Goal: Use online tool/utility: Use online tool/utility

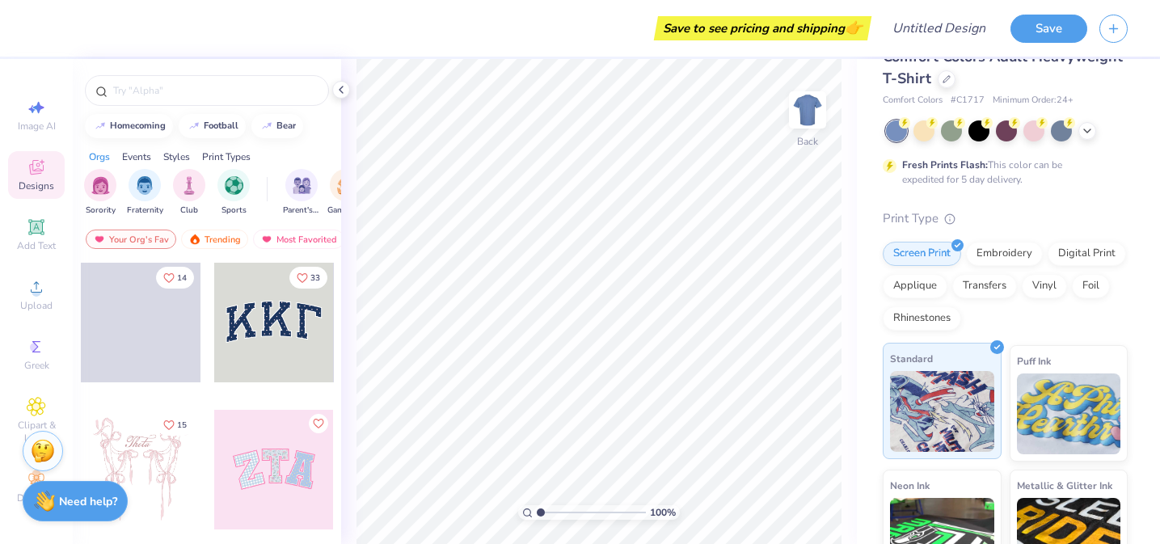
scroll to position [31, 0]
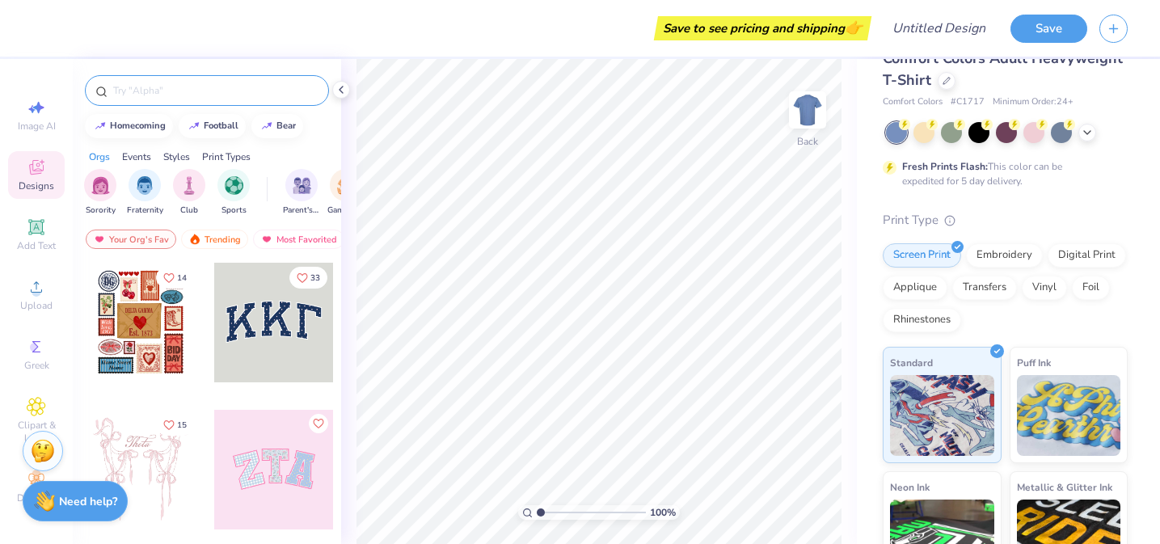
click at [122, 93] on input "text" at bounding box center [215, 90] width 207 height 16
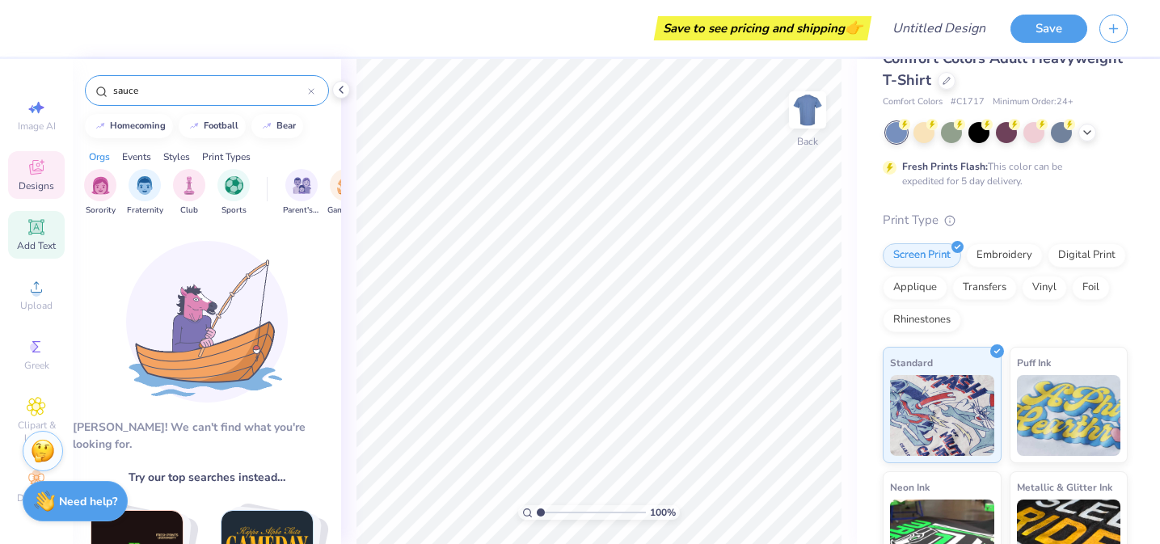
type input "sauce"
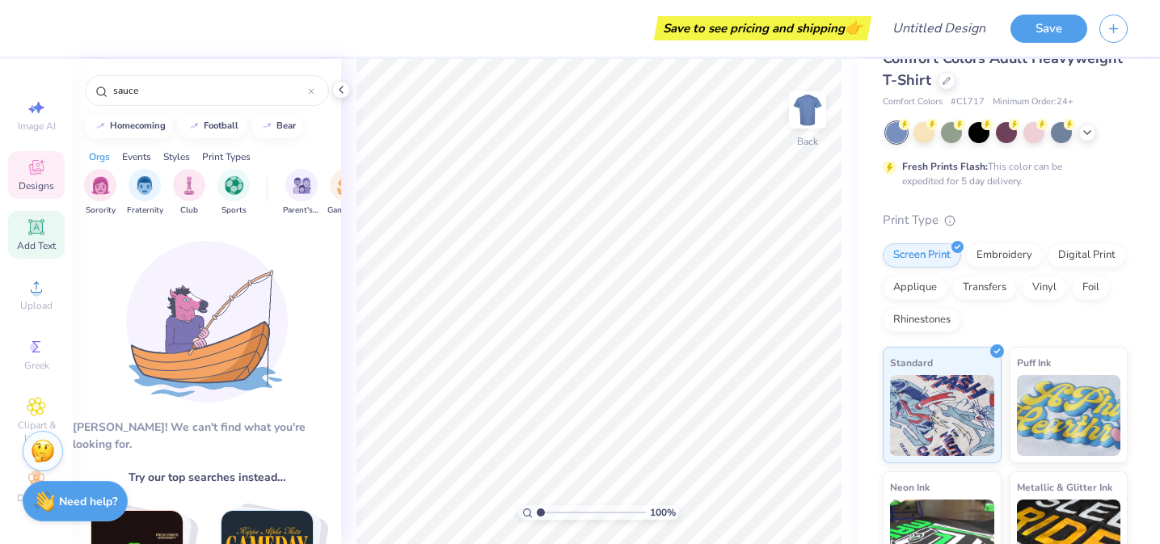
click at [36, 234] on icon at bounding box center [36, 226] width 19 height 19
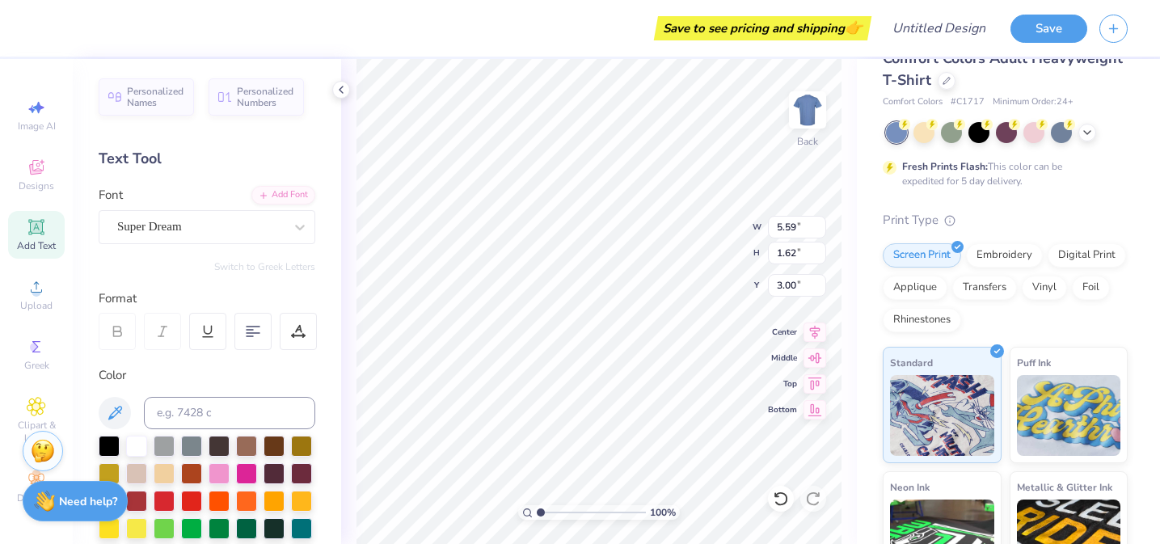
type input "4.64"
type textarea "T"
type textarea "SAUCE IS"
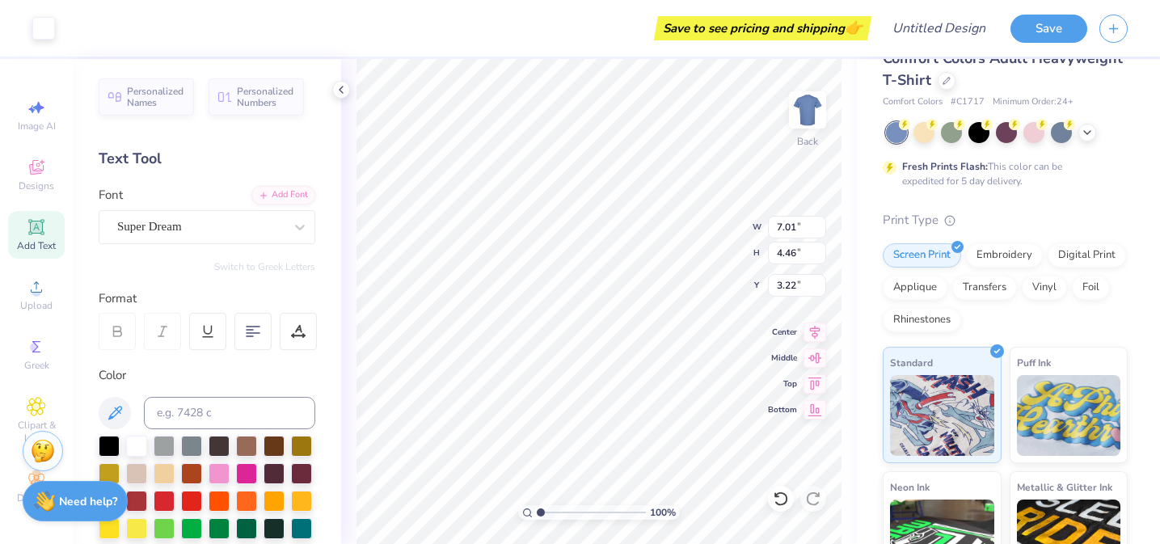
type input "3.00"
type textarea "SAUCE IS"
type textarea "SAUCE IS BOSS!"
type input "3.67"
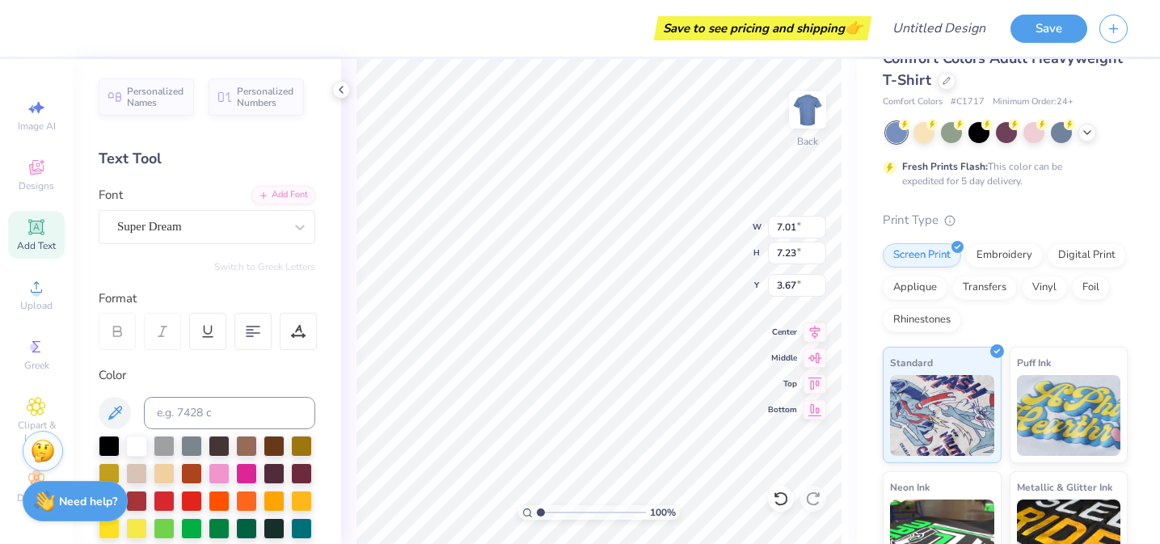
type input "7.82"
type input "8.07"
type input "3.61"
click at [1082, 133] on icon at bounding box center [1087, 130] width 13 height 13
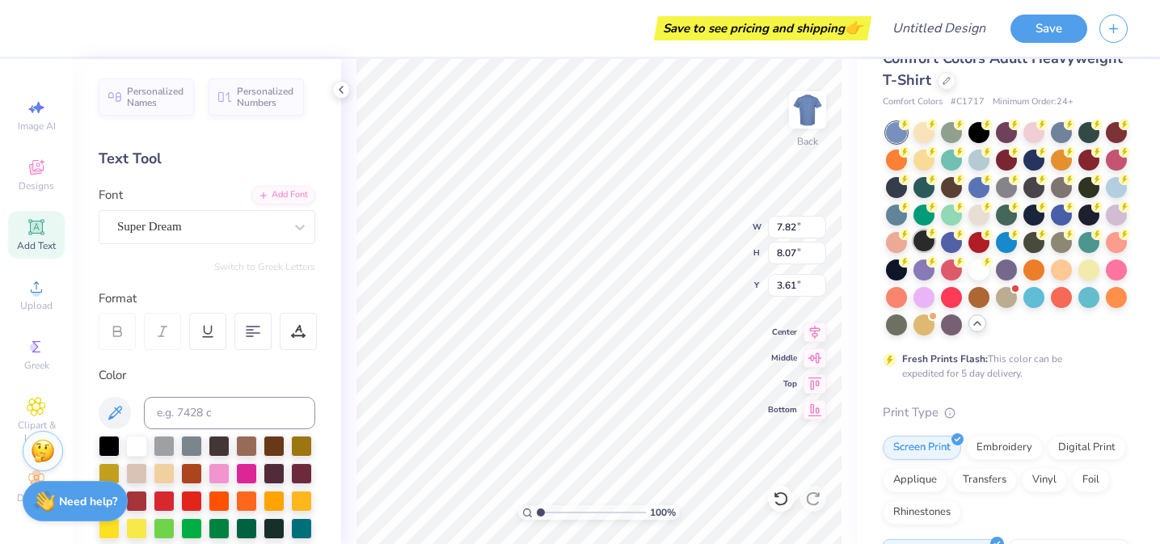
click at [923, 241] on div at bounding box center [923, 240] width 21 height 21
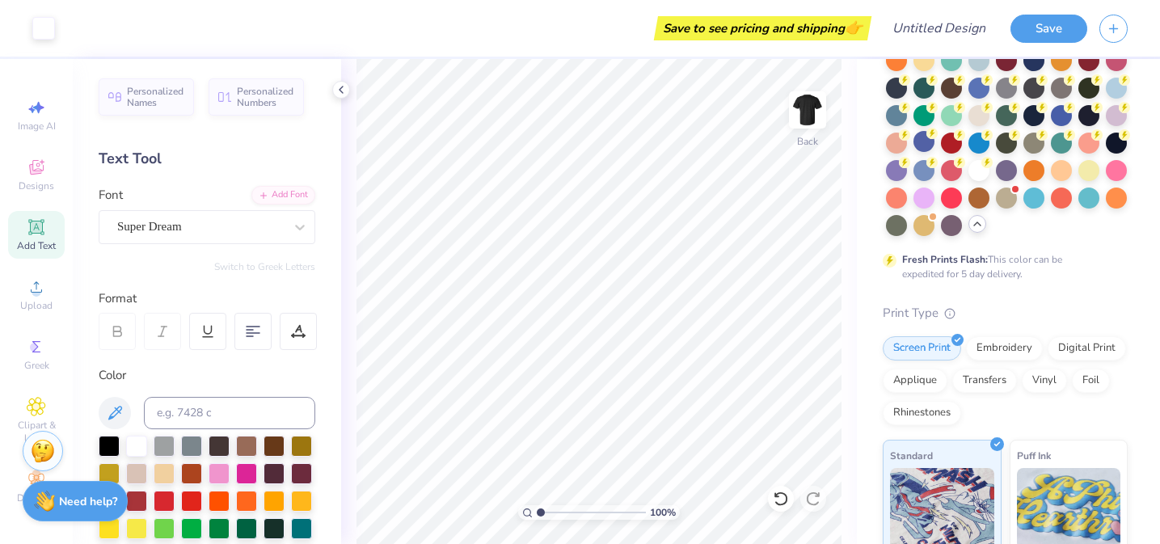
scroll to position [145, 0]
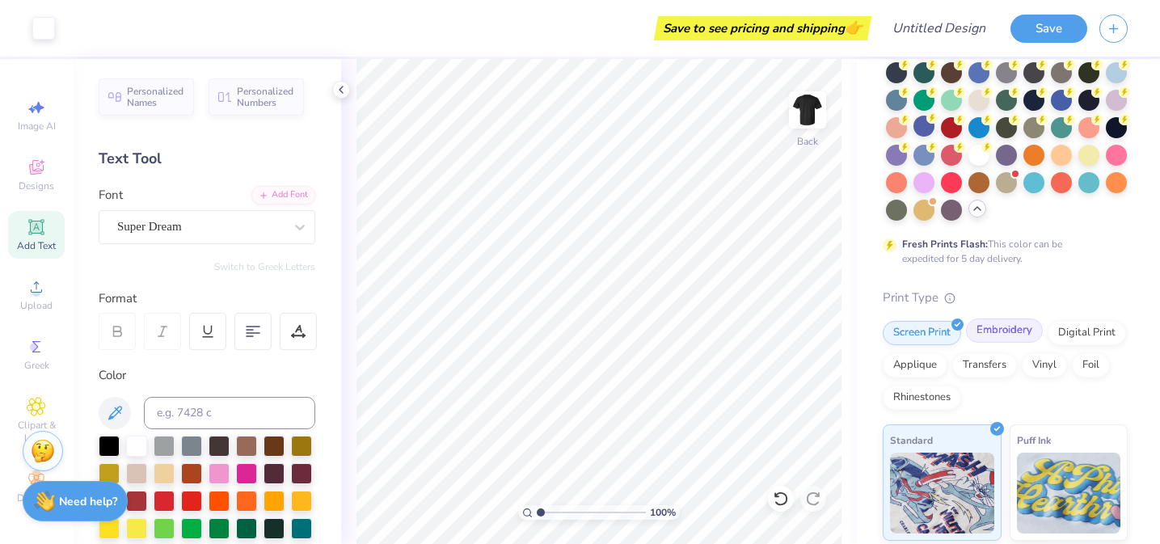
click at [1015, 332] on div "Embroidery" at bounding box center [1004, 330] width 77 height 24
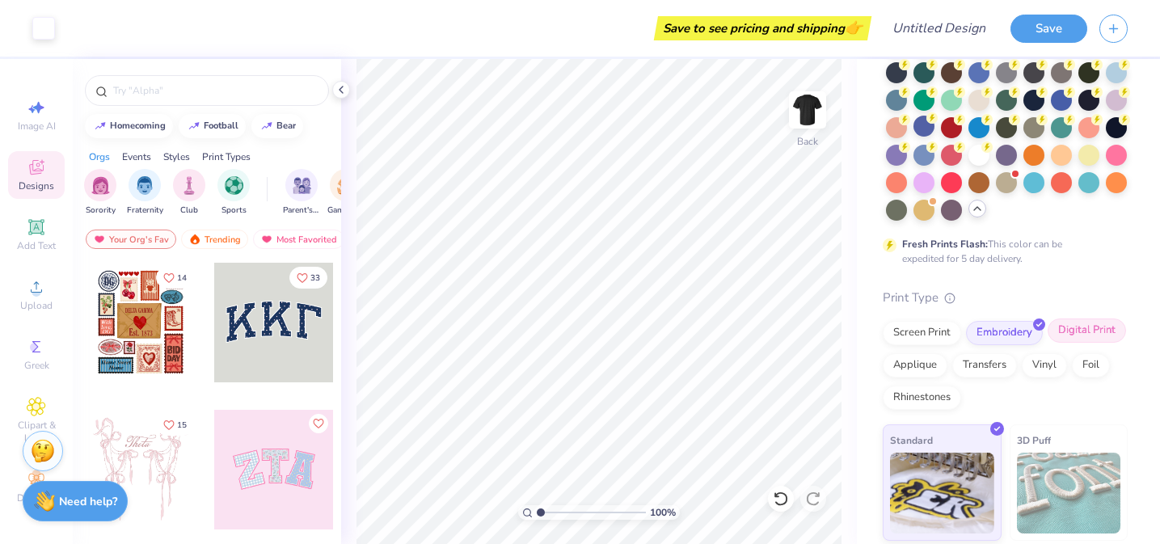
click at [1089, 329] on div "Digital Print" at bounding box center [1086, 330] width 78 height 24
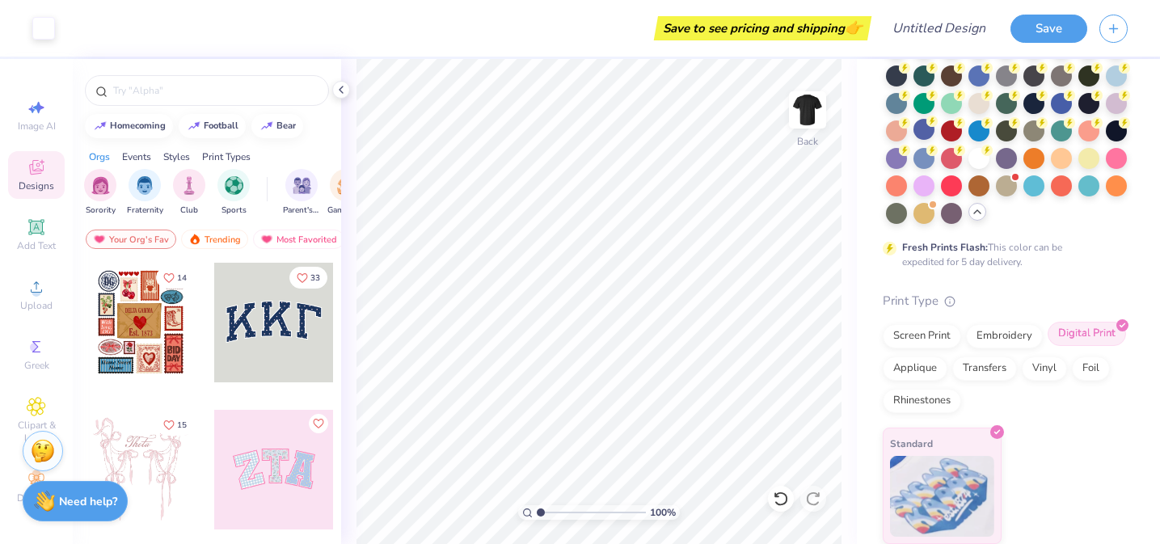
scroll to position [142, 0]
click at [906, 371] on div "Applique" at bounding box center [915, 366] width 65 height 24
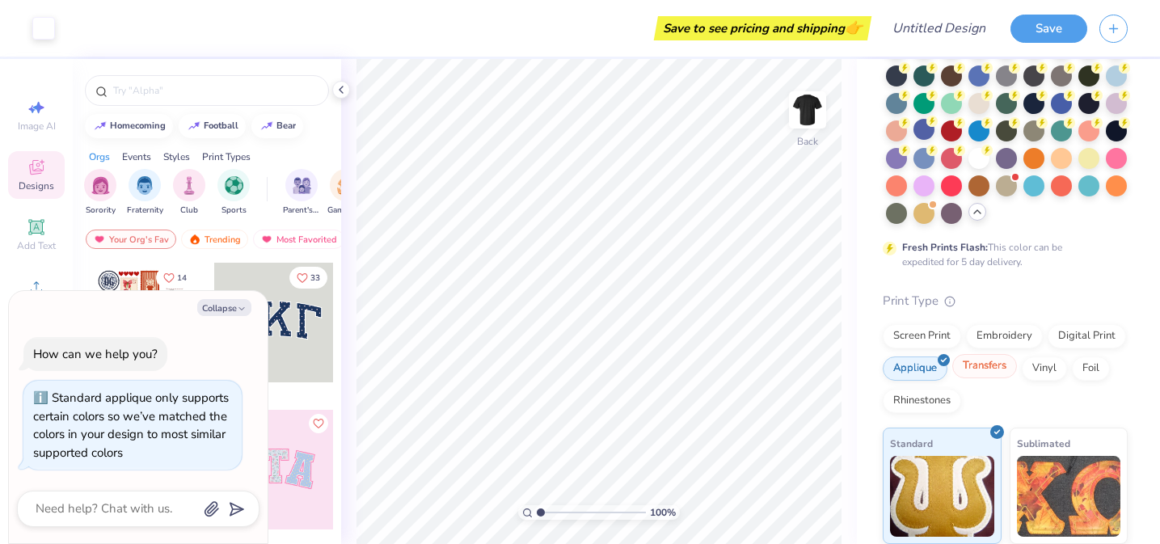
click at [964, 361] on div "Transfers" at bounding box center [984, 366] width 65 height 24
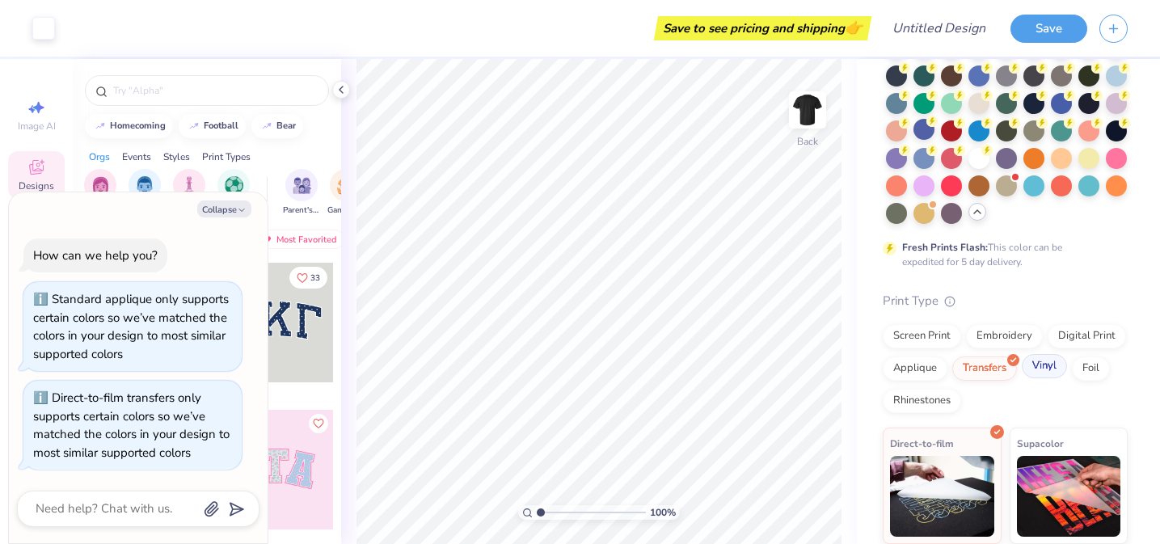
click at [1046, 371] on div "Vinyl" at bounding box center [1044, 366] width 45 height 24
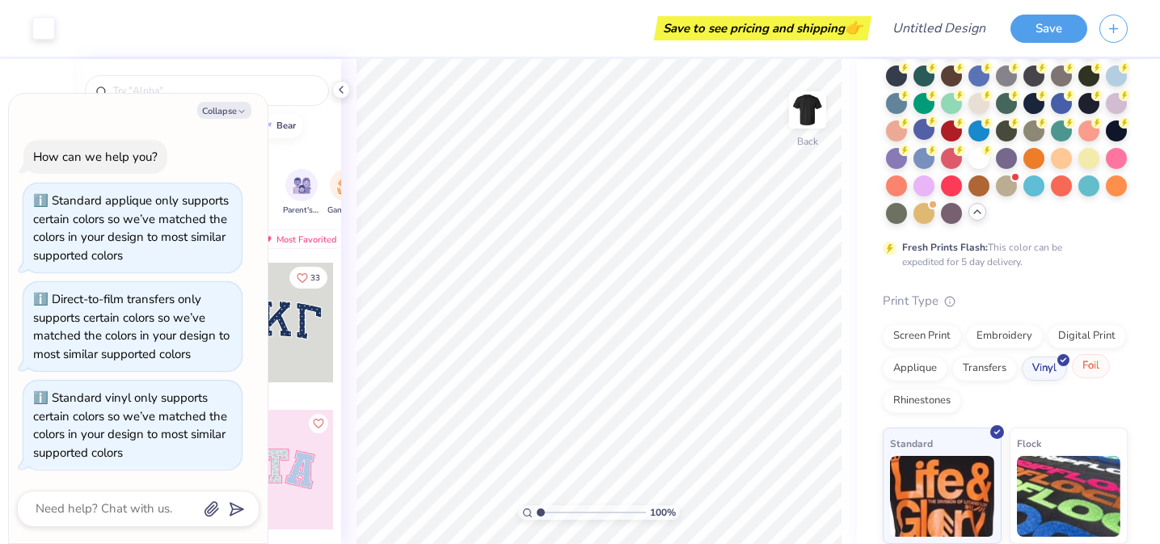
click at [1089, 369] on div "Foil" at bounding box center [1091, 366] width 38 height 24
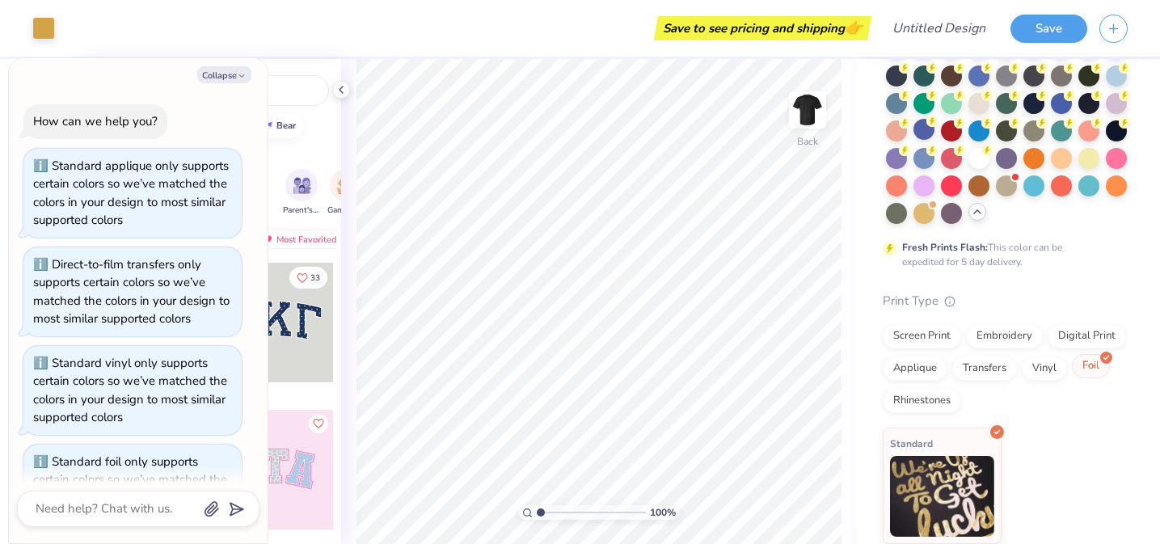
scroll to position [63, 0]
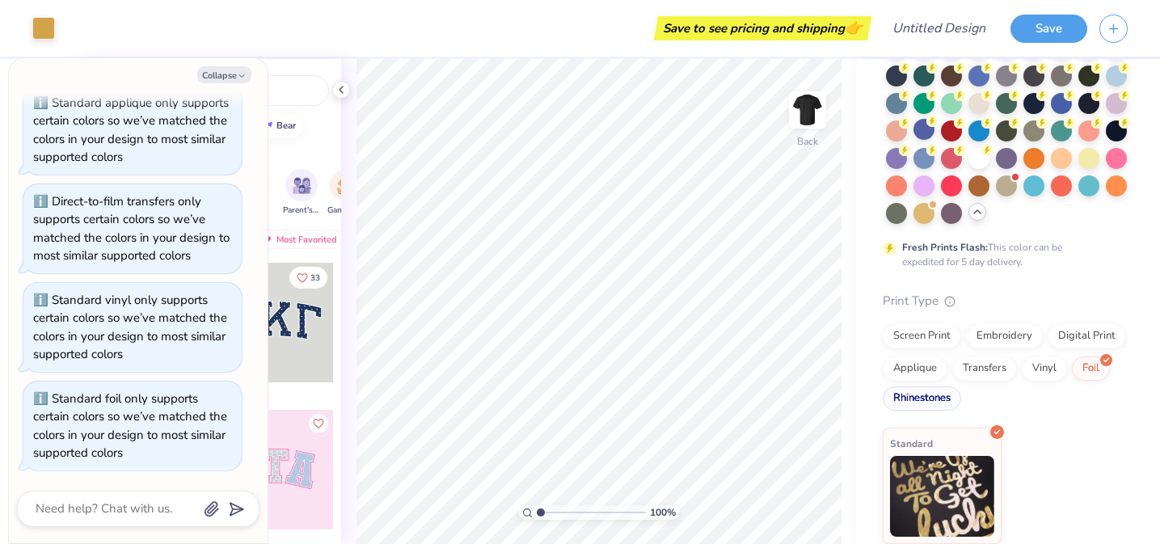
click at [929, 402] on div "Rhinestones" at bounding box center [922, 398] width 78 height 24
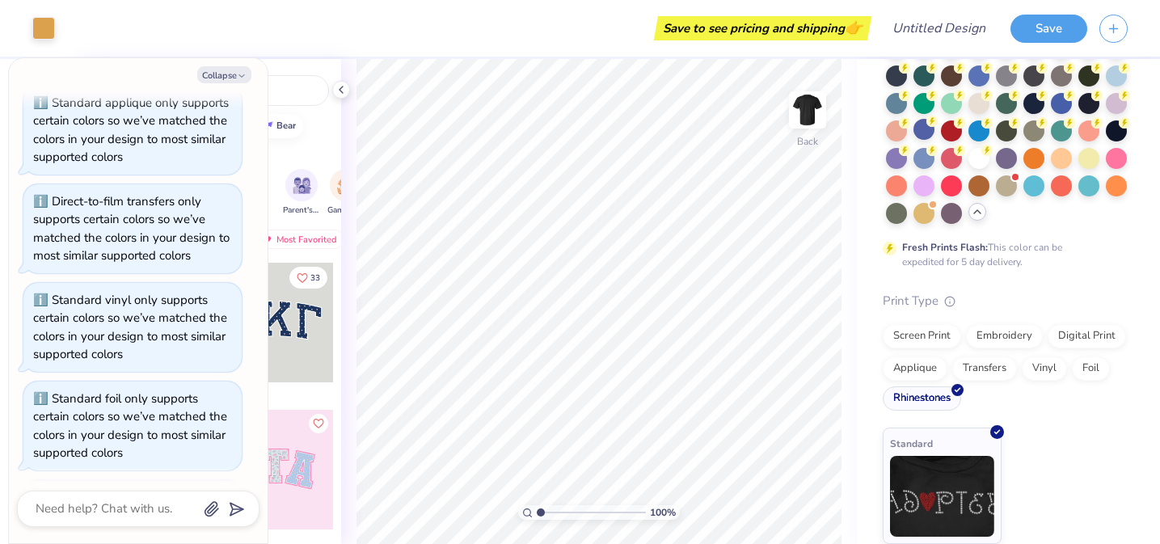
scroll to position [162, 0]
click at [980, 156] on div at bounding box center [978, 156] width 21 height 21
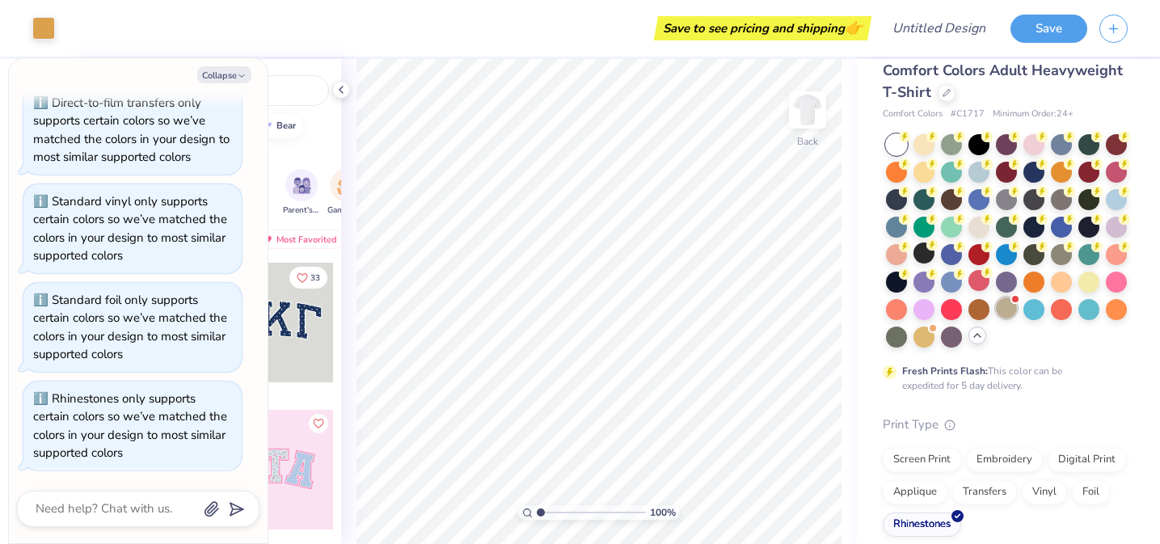
scroll to position [24, 0]
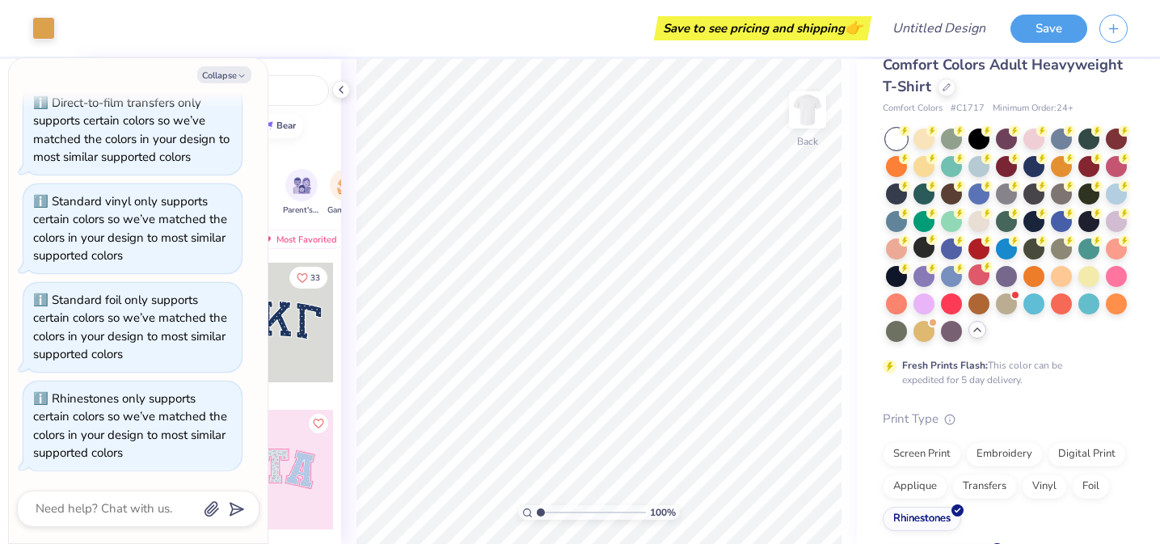
click at [893, 137] on div at bounding box center [896, 139] width 21 height 21
click at [904, 137] on div at bounding box center [896, 139] width 21 height 21
click at [1040, 129] on icon at bounding box center [1042, 129] width 6 height 8
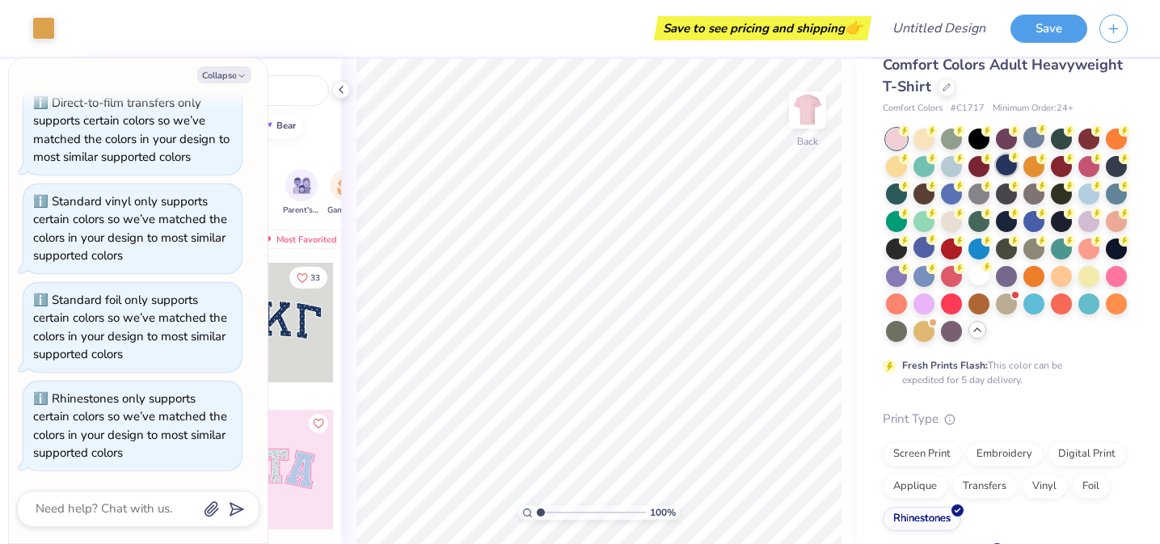
click at [1001, 162] on div at bounding box center [1006, 164] width 21 height 21
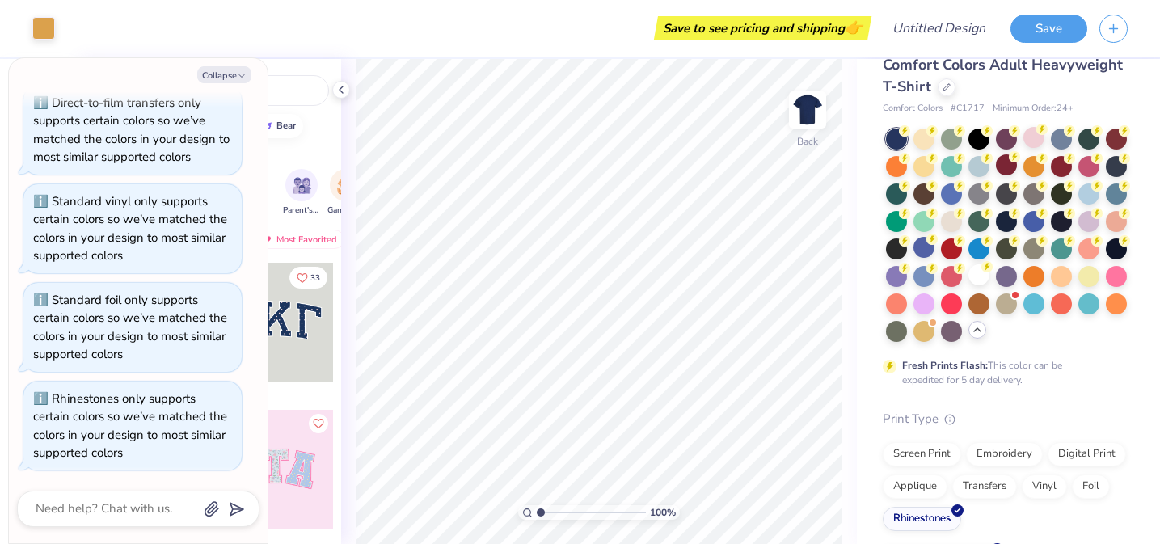
scroll to position [0, 0]
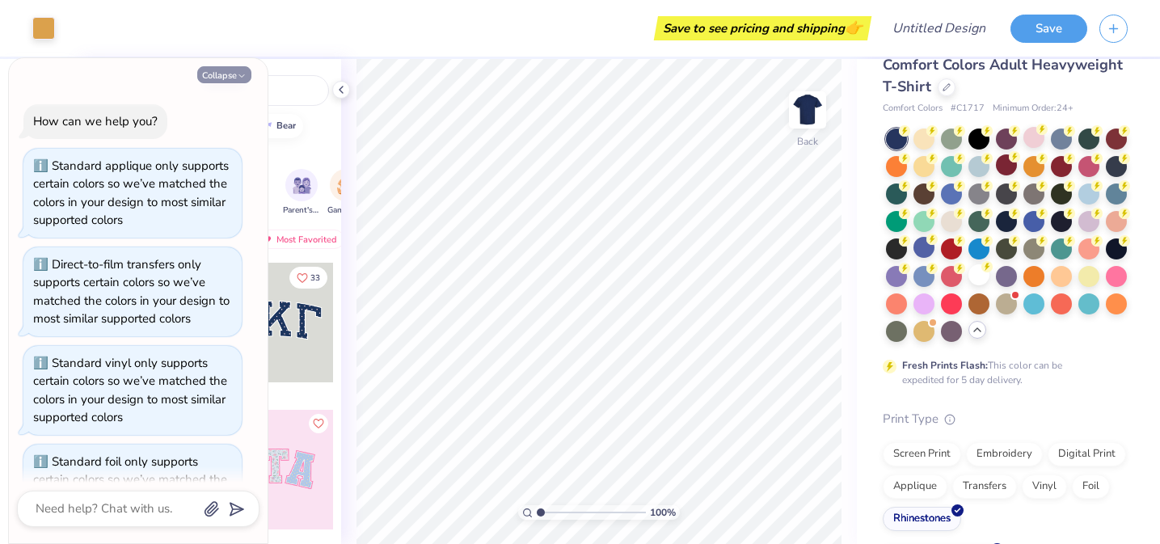
click at [234, 66] on button "Collapse" at bounding box center [224, 74] width 54 height 17
type textarea "x"
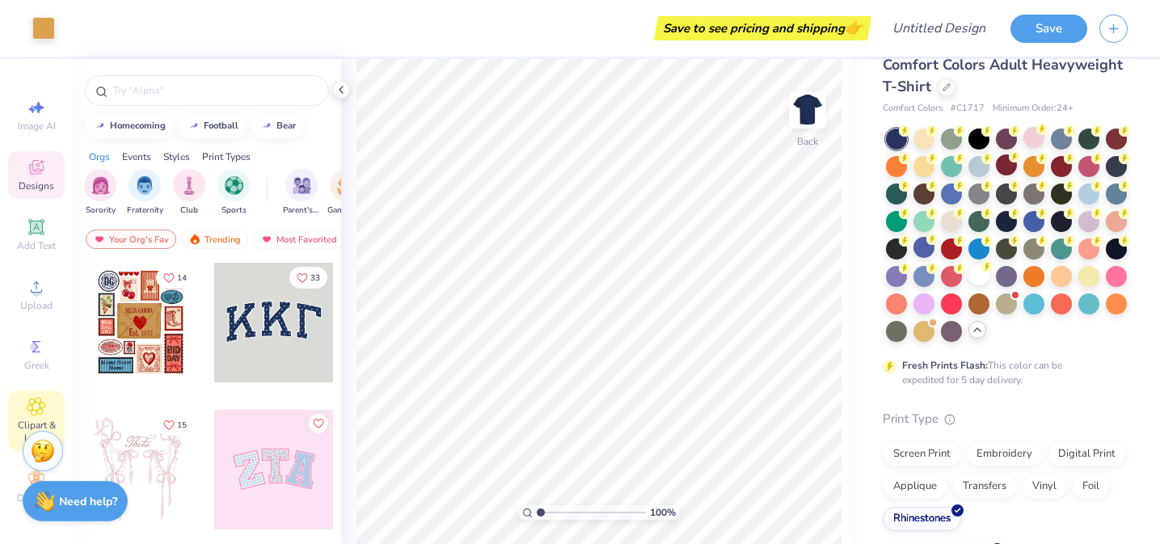
click at [35, 399] on icon at bounding box center [36, 406] width 19 height 19
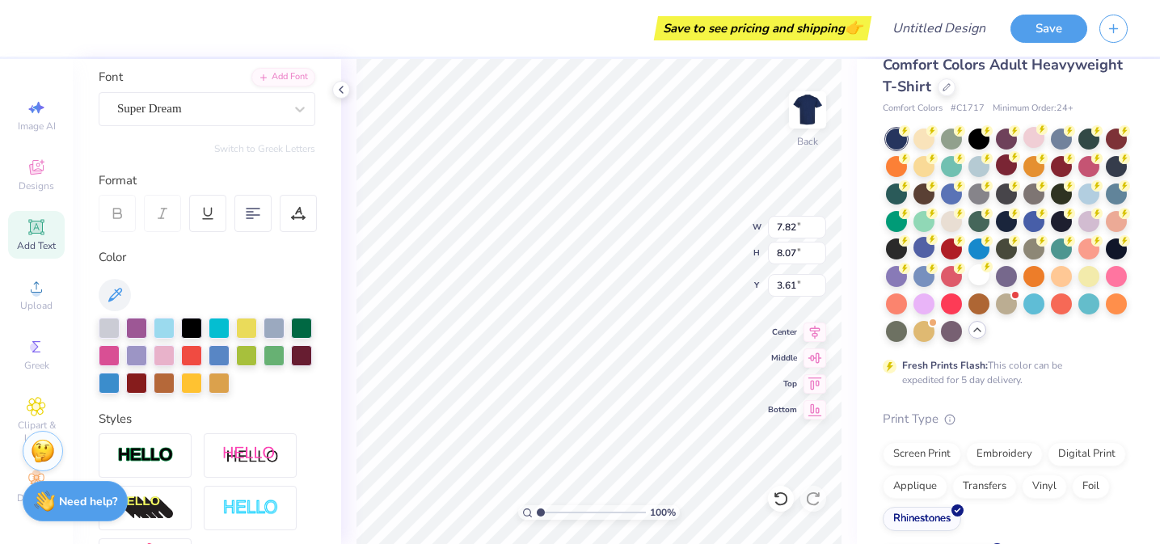
scroll to position [124, 0]
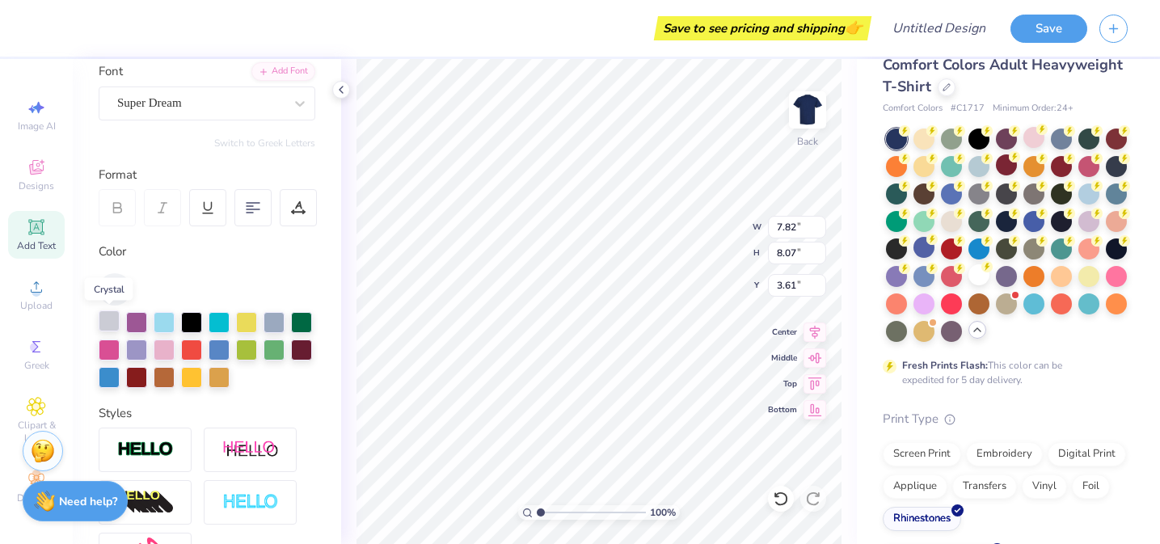
click at [109, 321] on div at bounding box center [109, 320] width 21 height 21
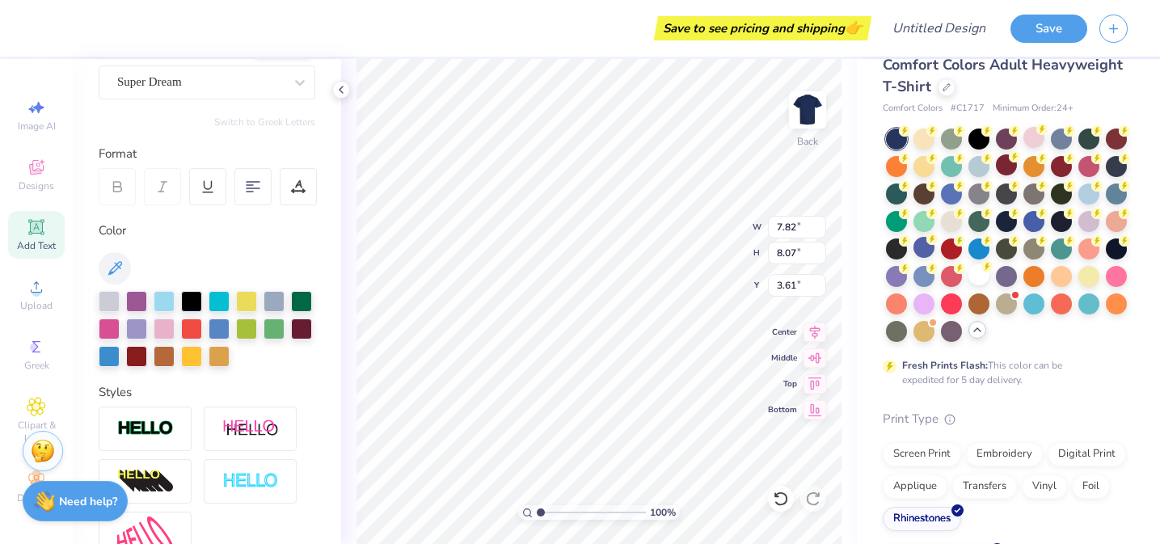
scroll to position [82, 0]
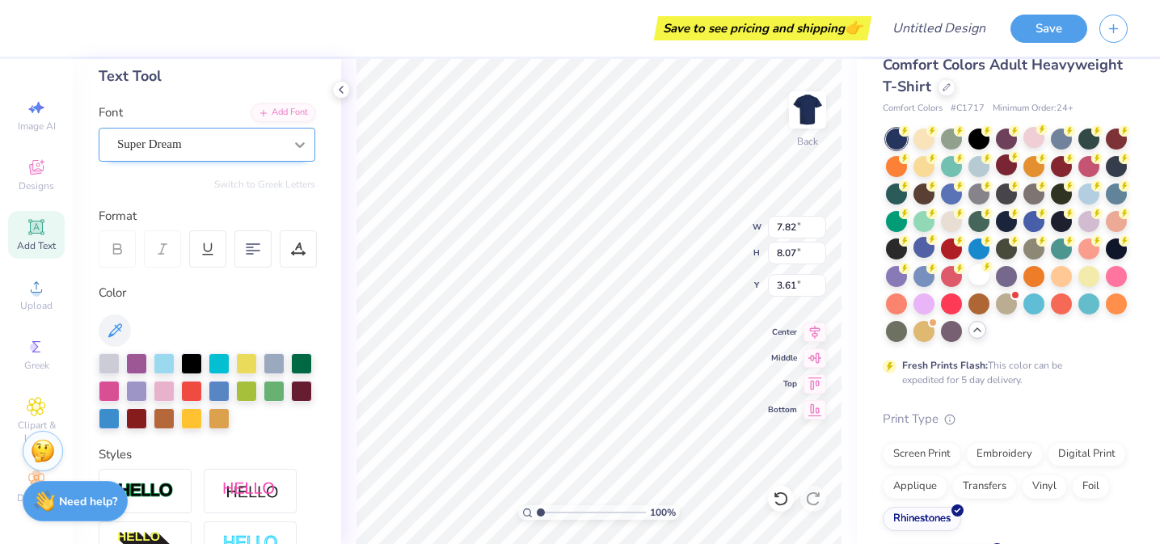
click at [286, 150] on div at bounding box center [299, 144] width 29 height 29
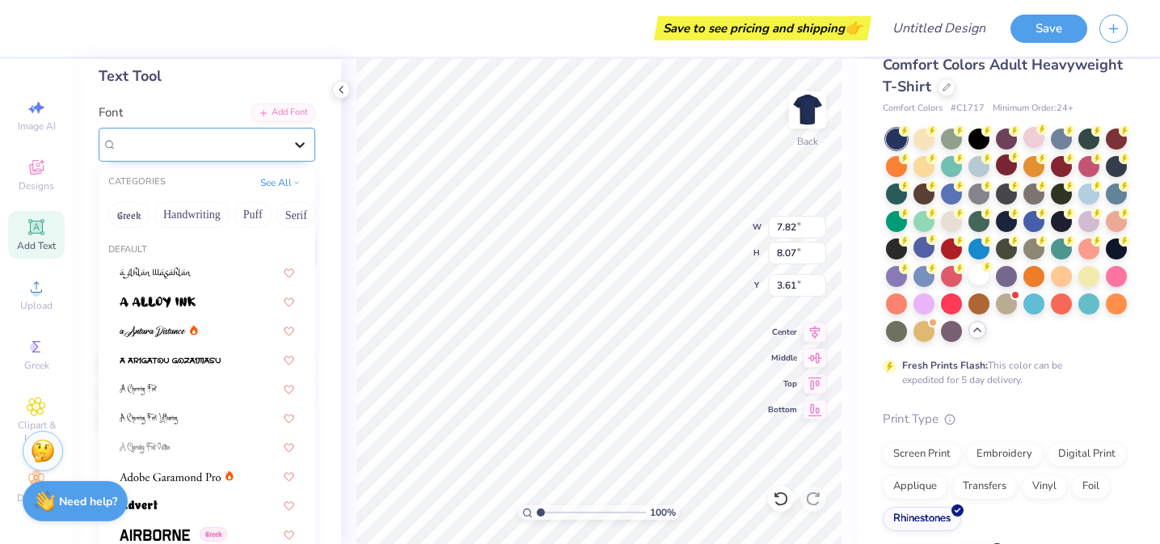
click at [286, 150] on div at bounding box center [299, 144] width 29 height 29
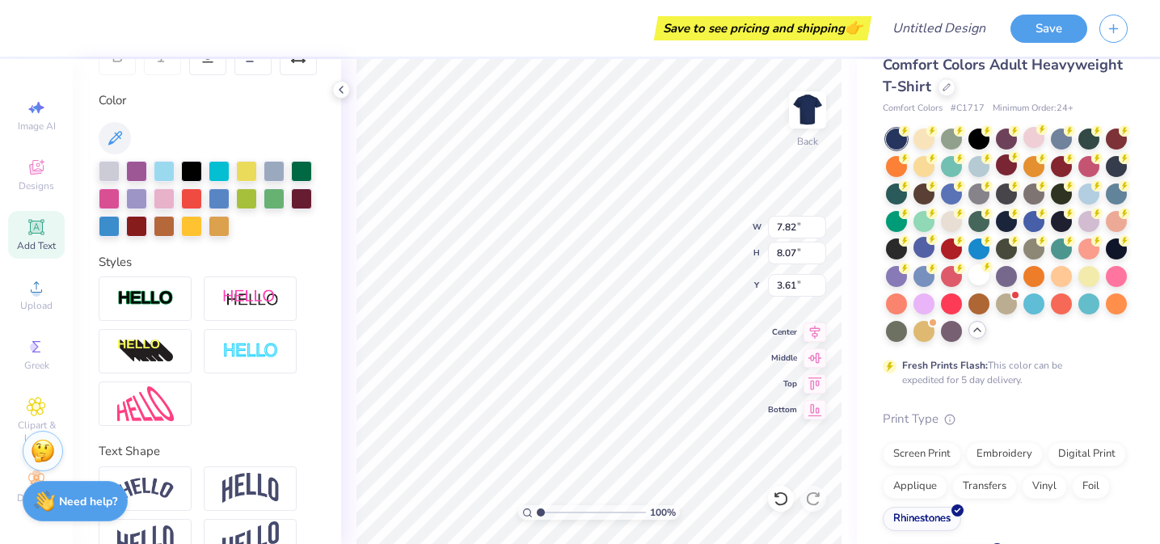
scroll to position [297, 0]
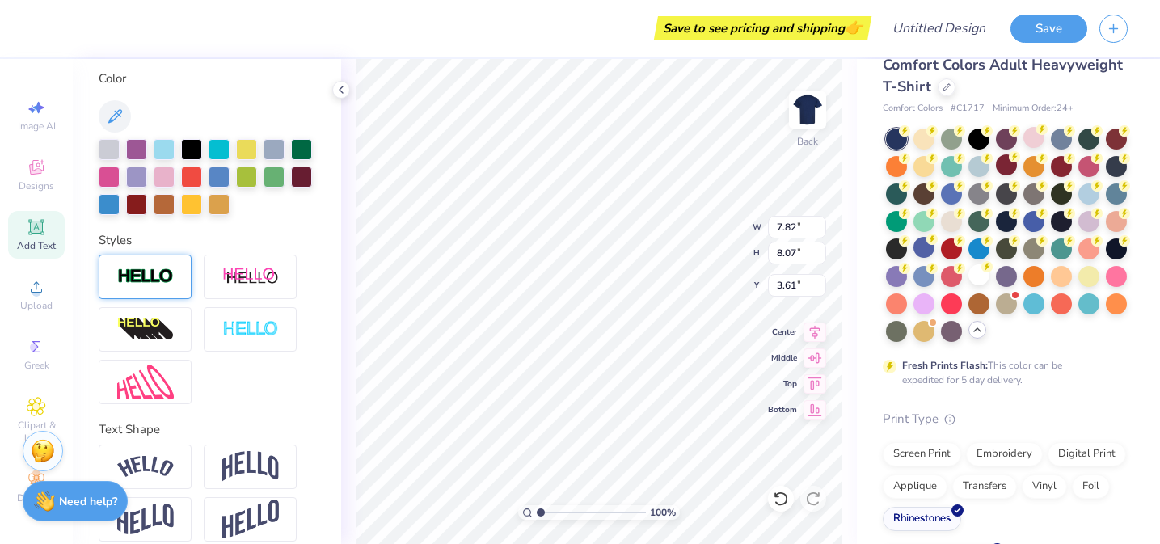
click at [179, 278] on div at bounding box center [145, 277] width 93 height 44
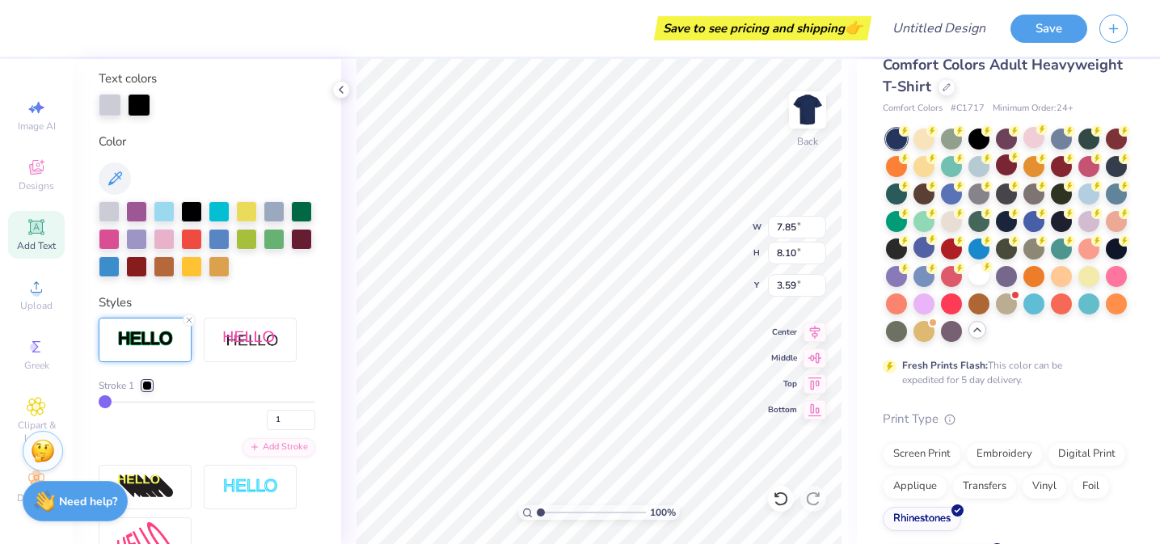
type input "7.85"
type input "8.10"
type input "3.59"
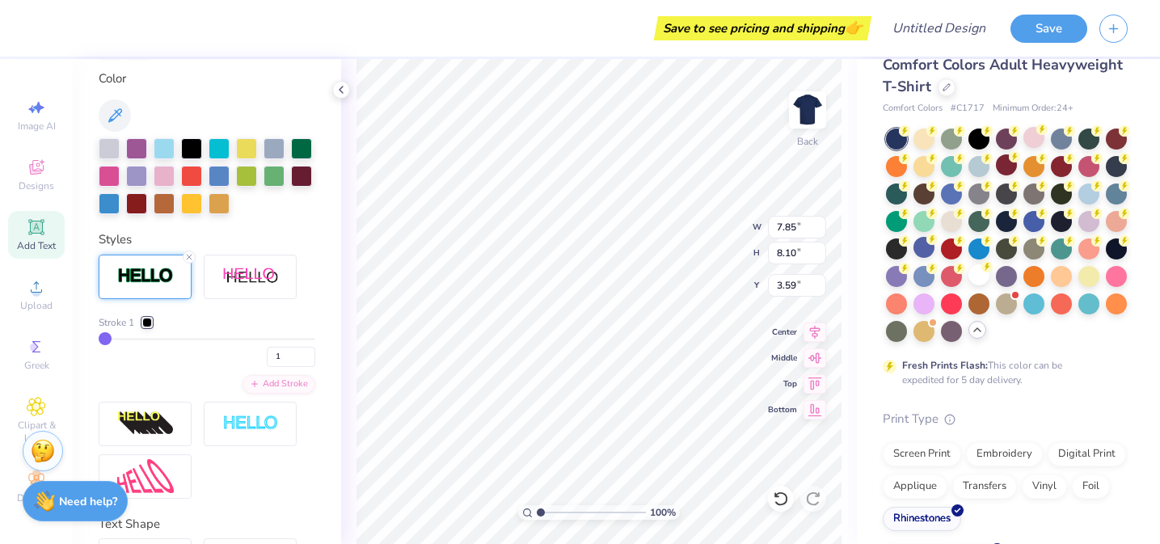
type input "2"
type input "4"
type input "8"
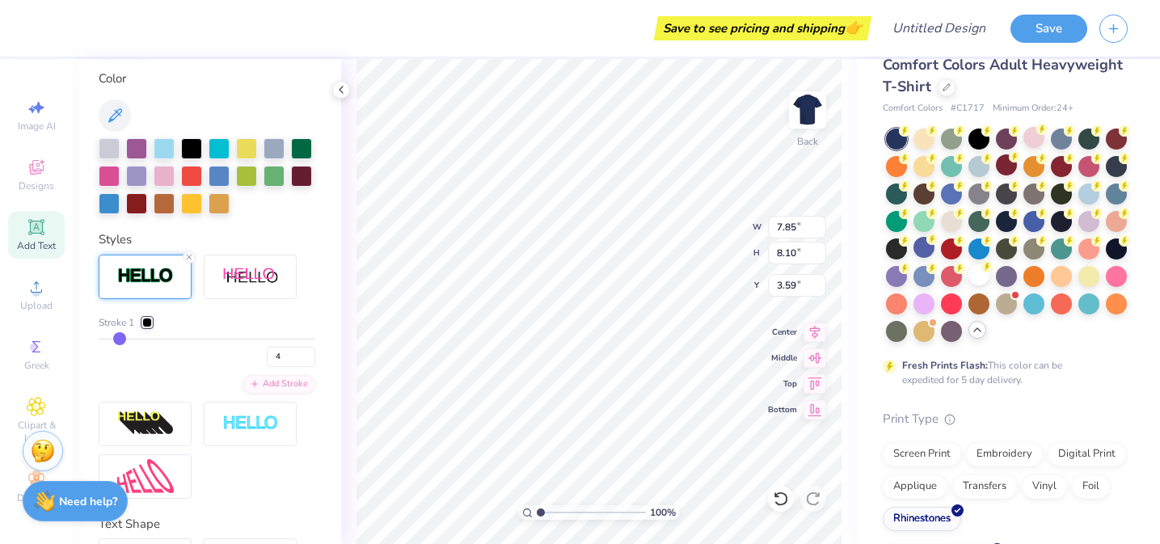
type input "8"
type input "10"
type input "12"
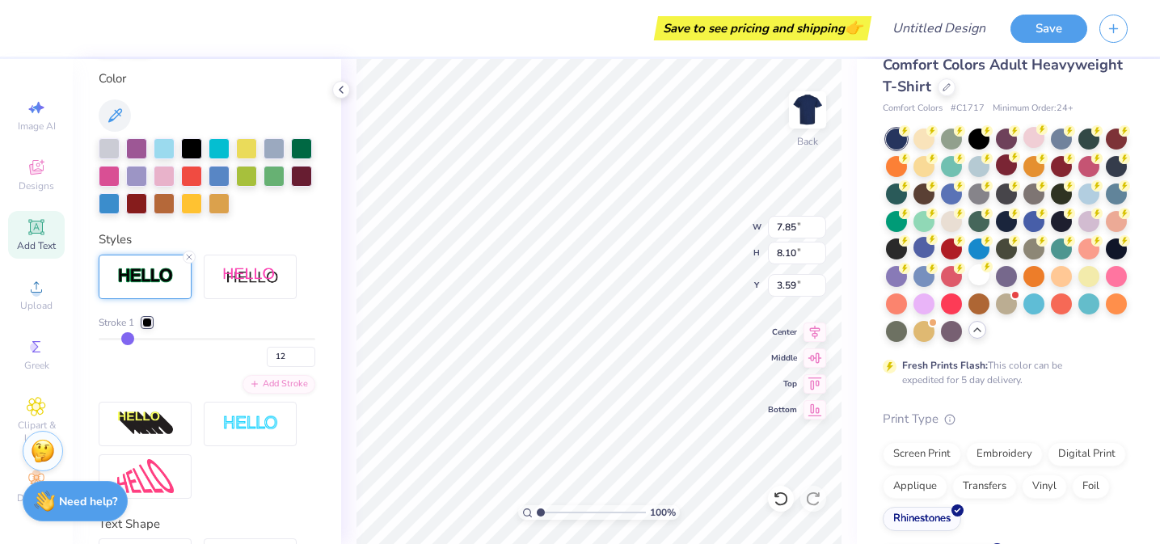
type input "13"
type input "15"
type input "16"
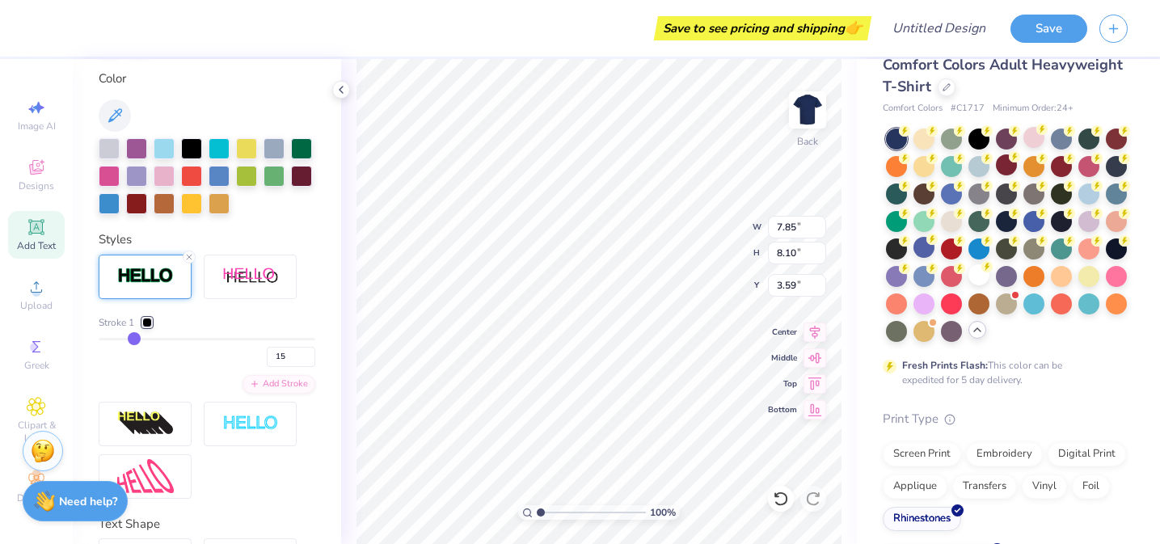
type input "16"
type input "17"
type input "18"
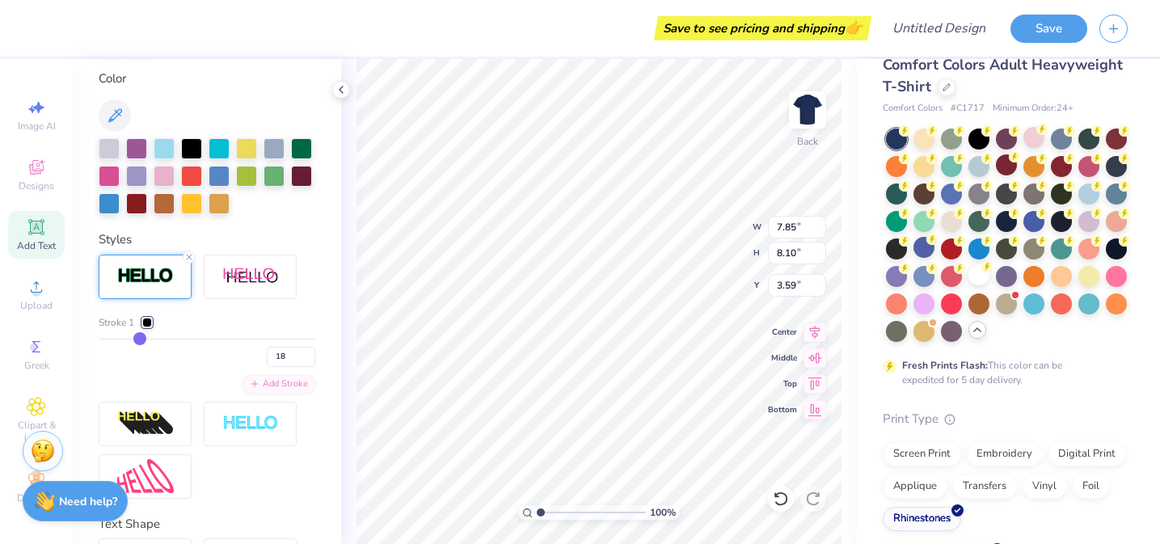
type input "20"
type input "21"
type input "22"
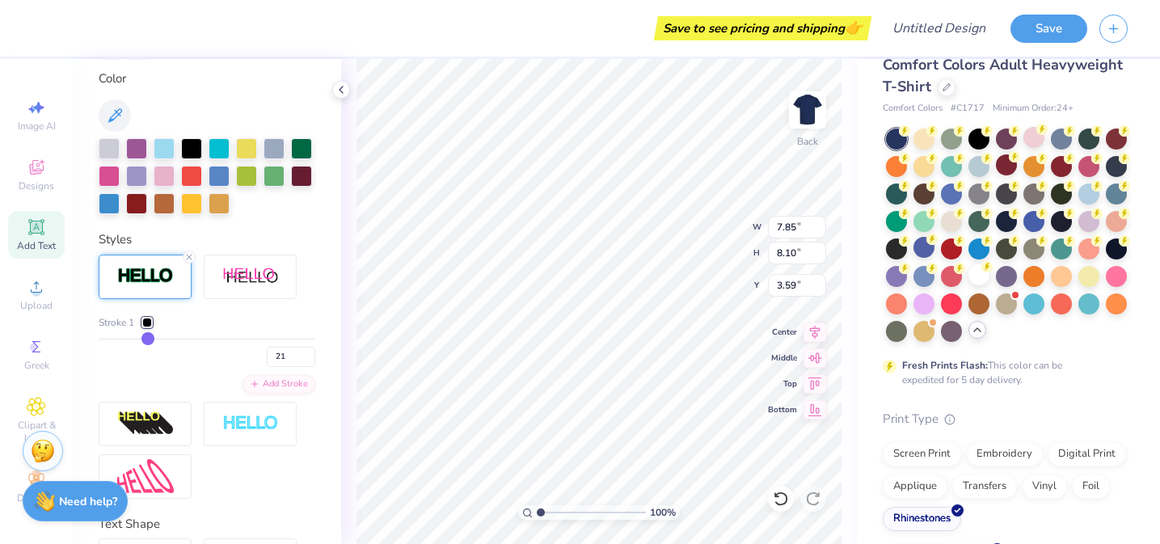
type input "22"
type input "23"
type input "24"
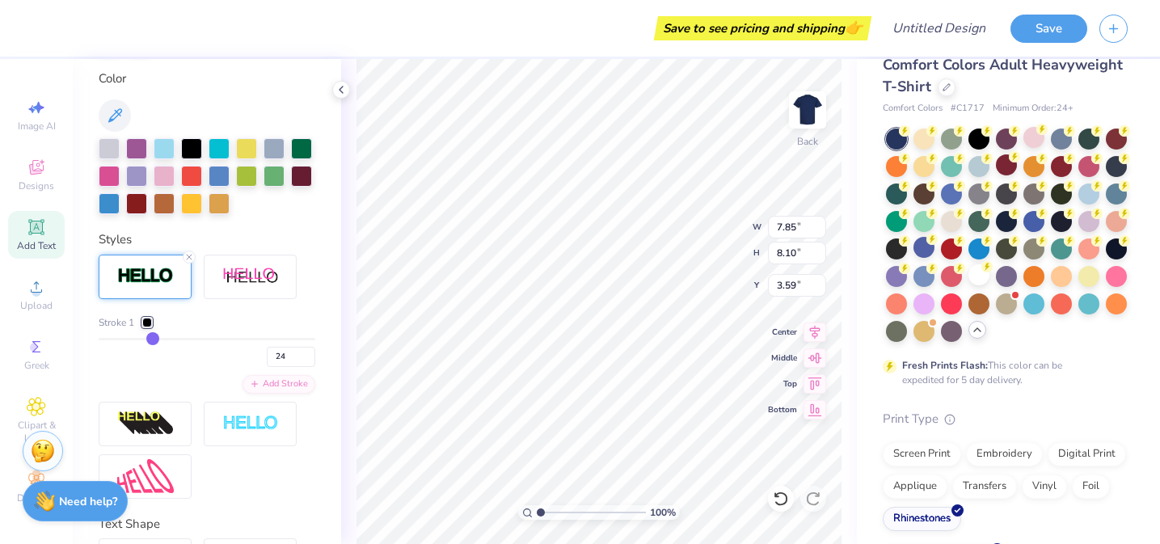
type input "25"
type input "26"
type input "27"
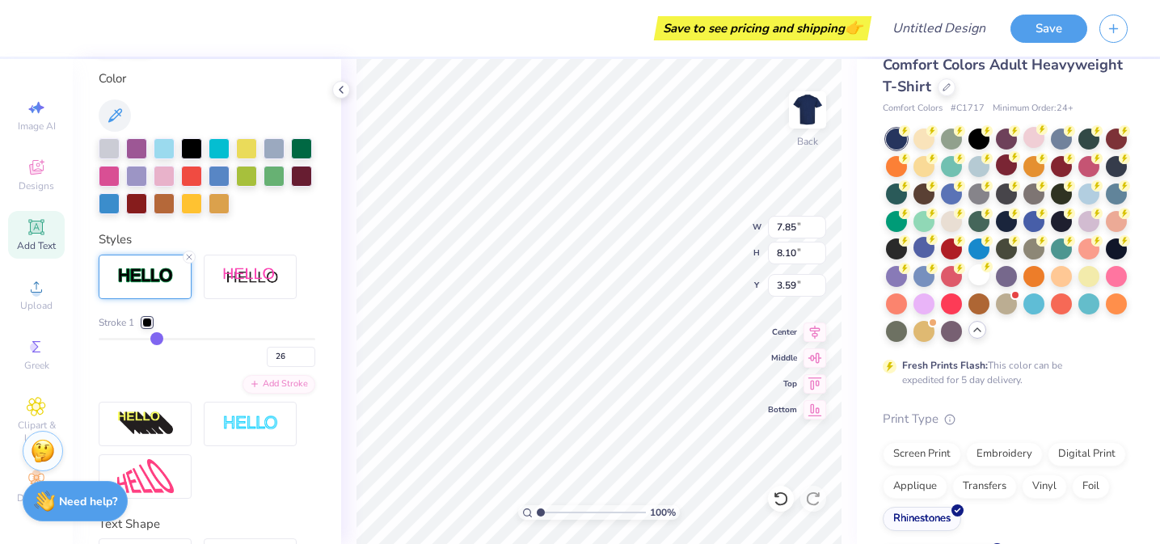
type input "27"
type input "28"
type input "29"
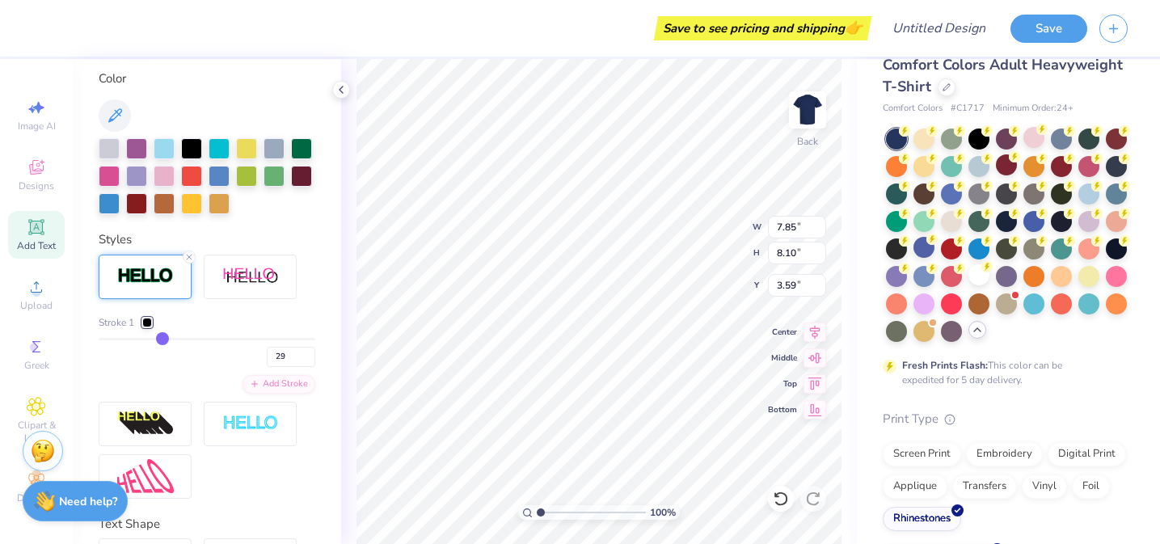
type input "30"
type input "31"
type input "32"
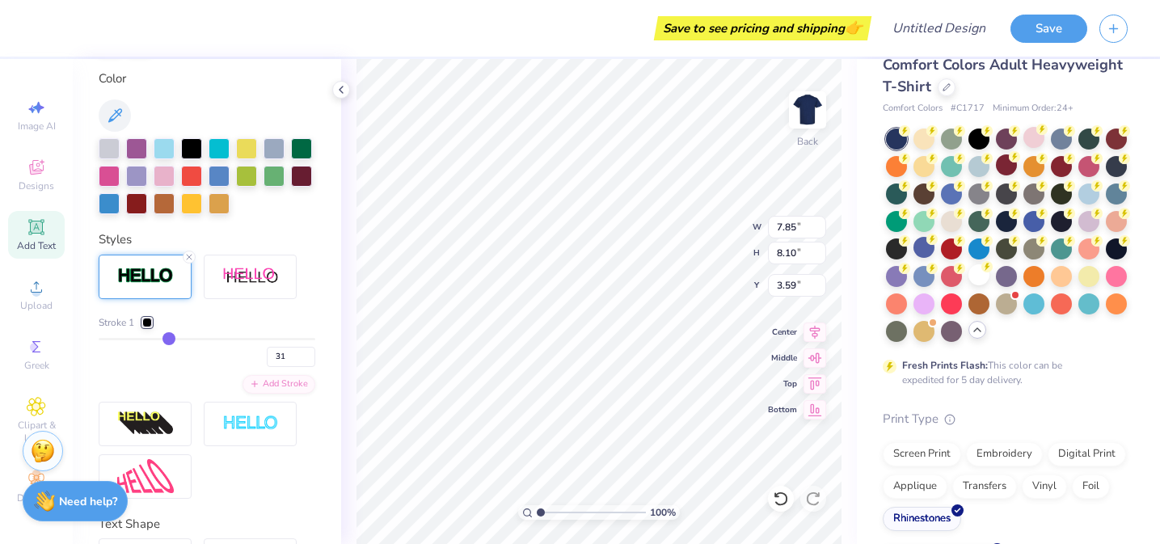
type input "32"
type input "33"
type input "34"
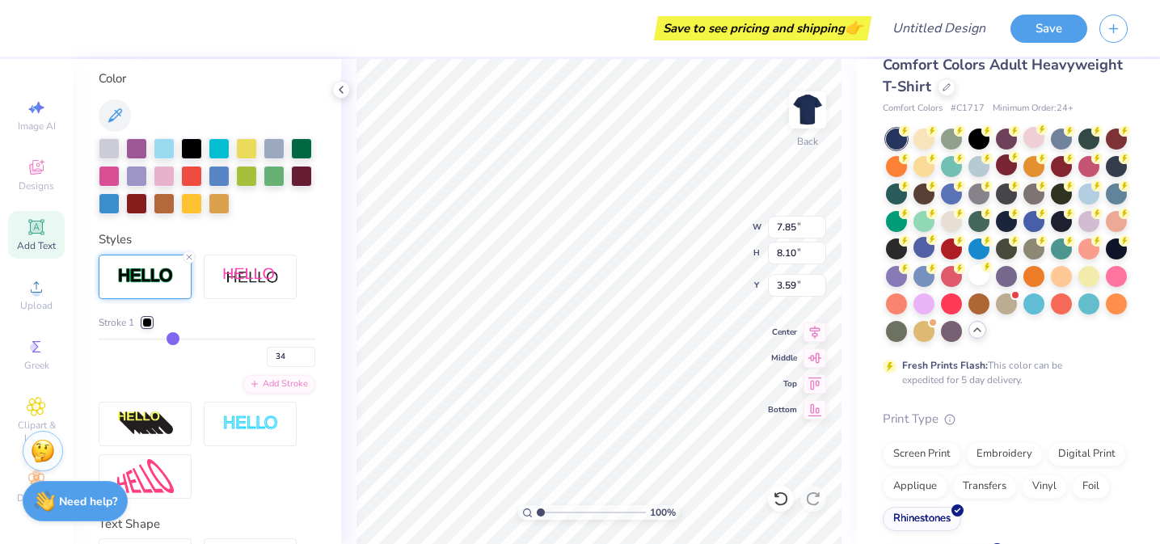
type input "35"
type input "36"
type input "37"
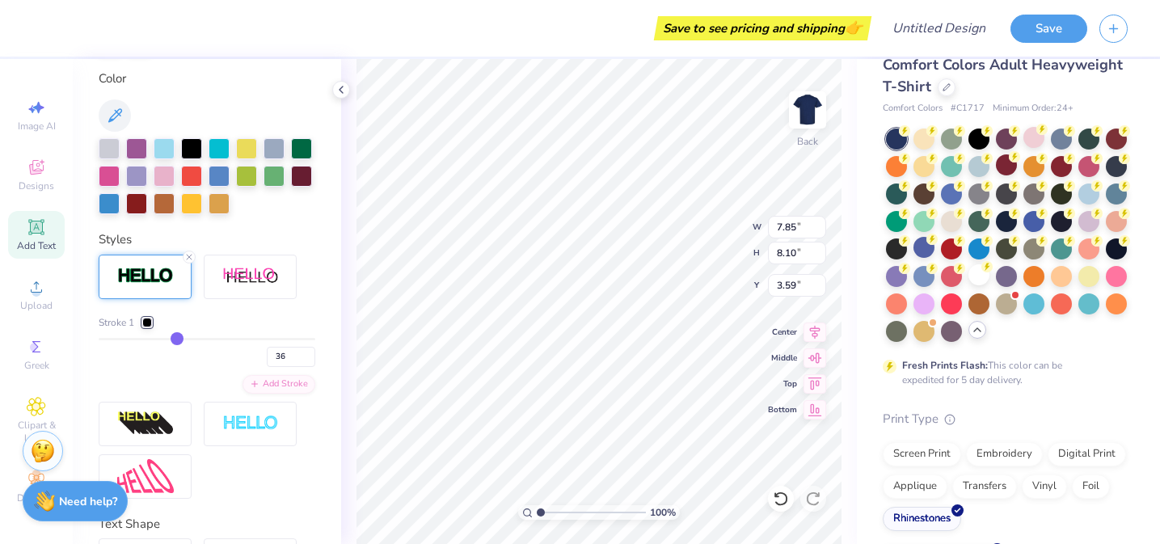
type input "37"
type input "38"
type input "39"
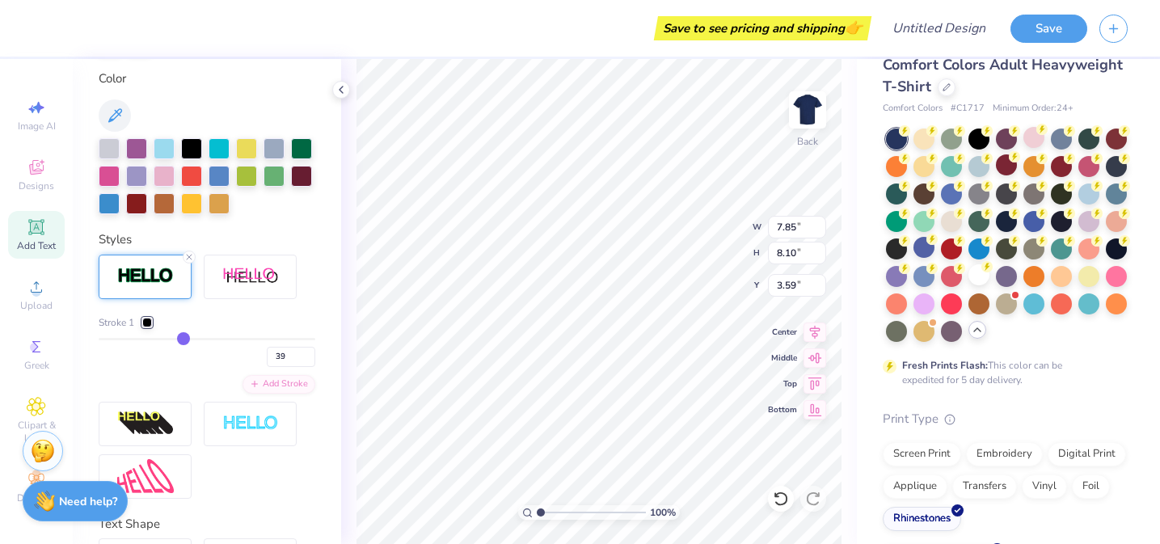
type input "40"
type input "41"
type input "42"
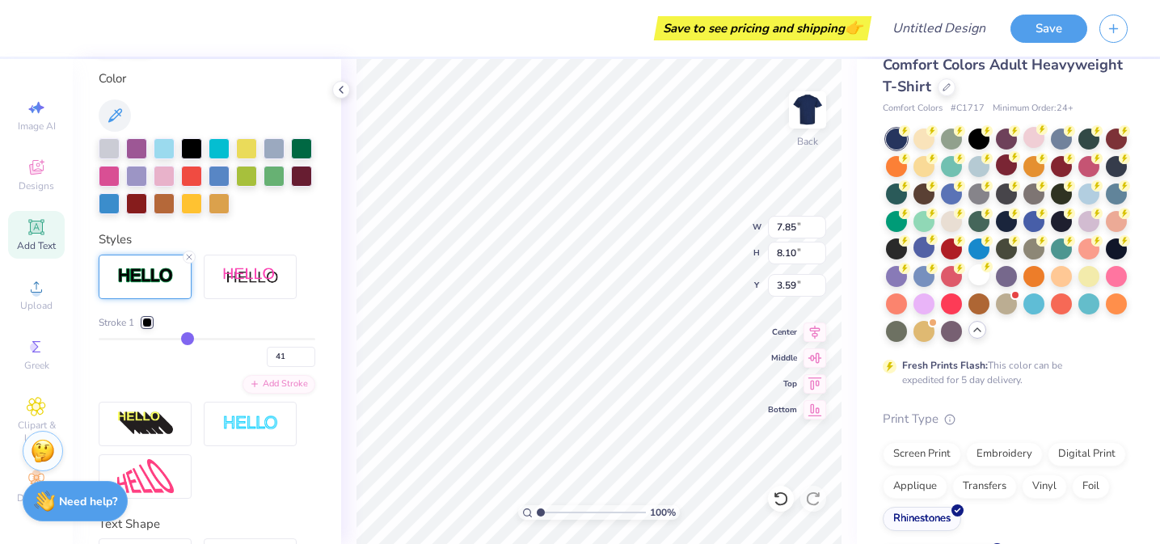
type input "42"
type input "43"
type input "44"
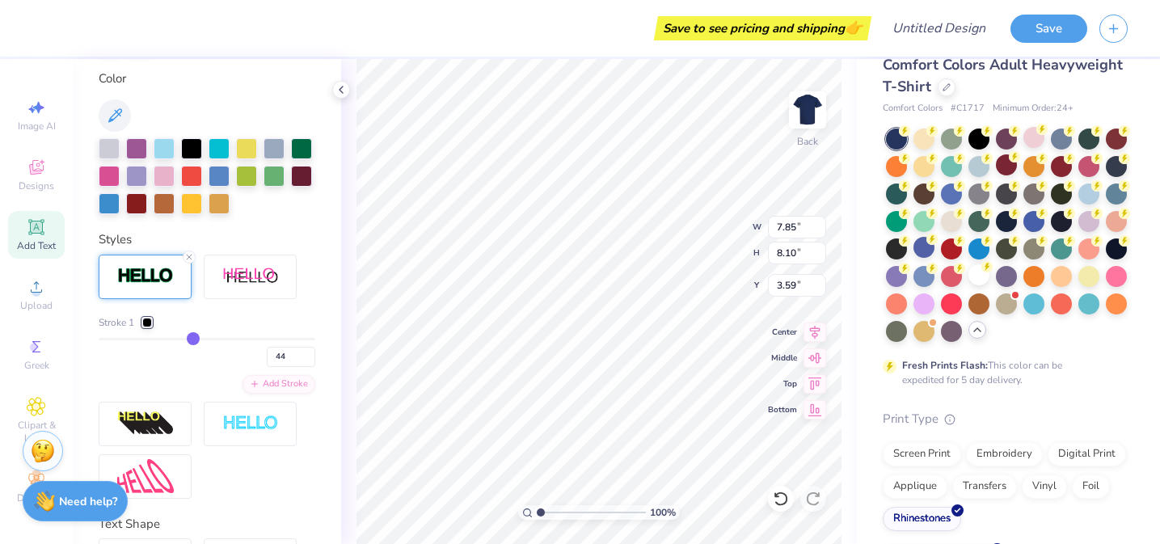
type input "45"
type input "46"
type input "47"
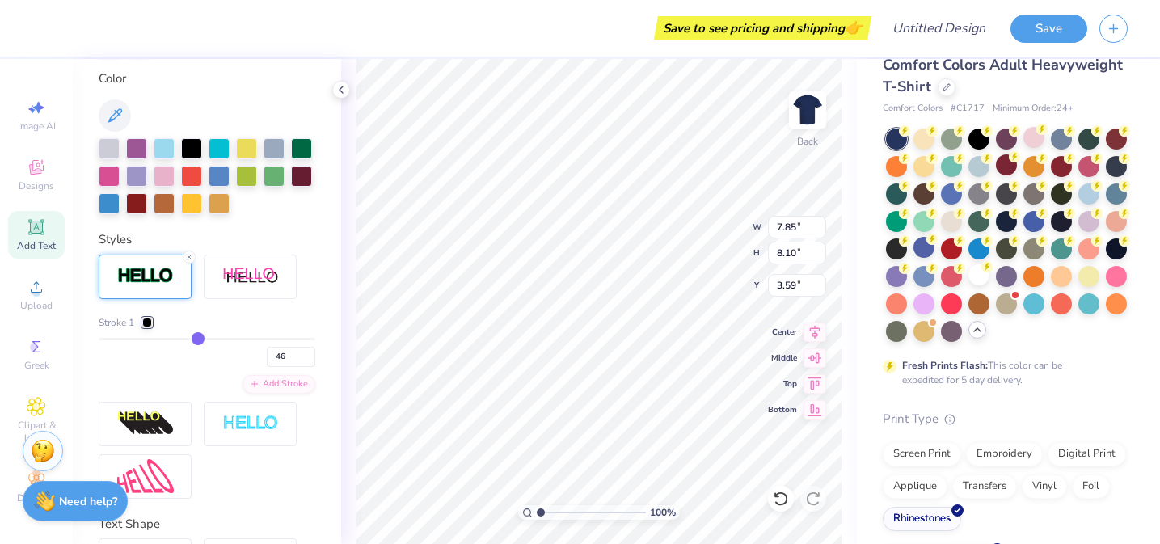
type input "47"
type input "48"
type input "49"
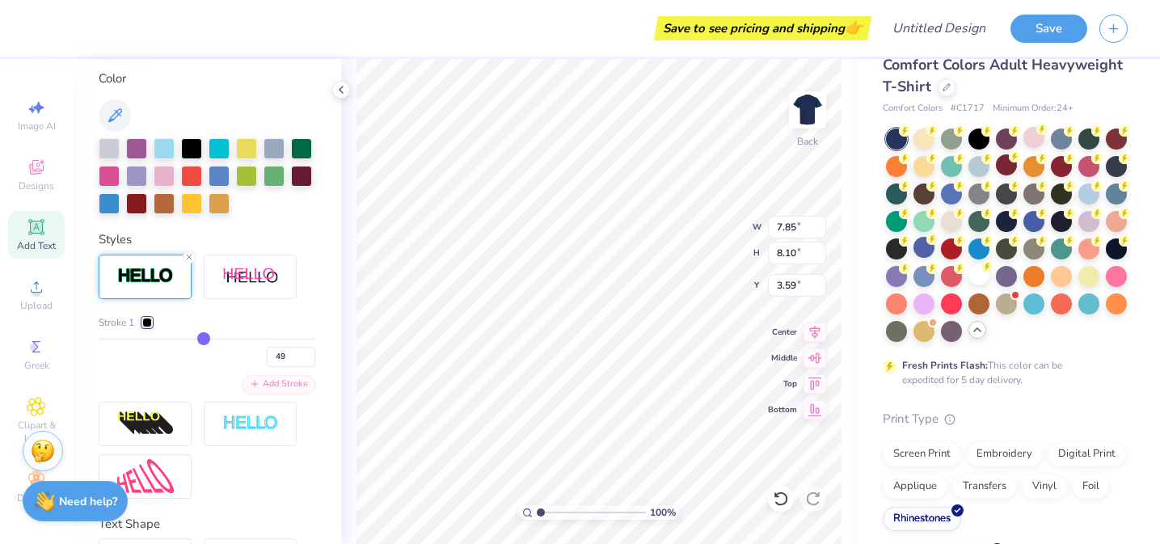
type input "50"
type input "51"
type input "52"
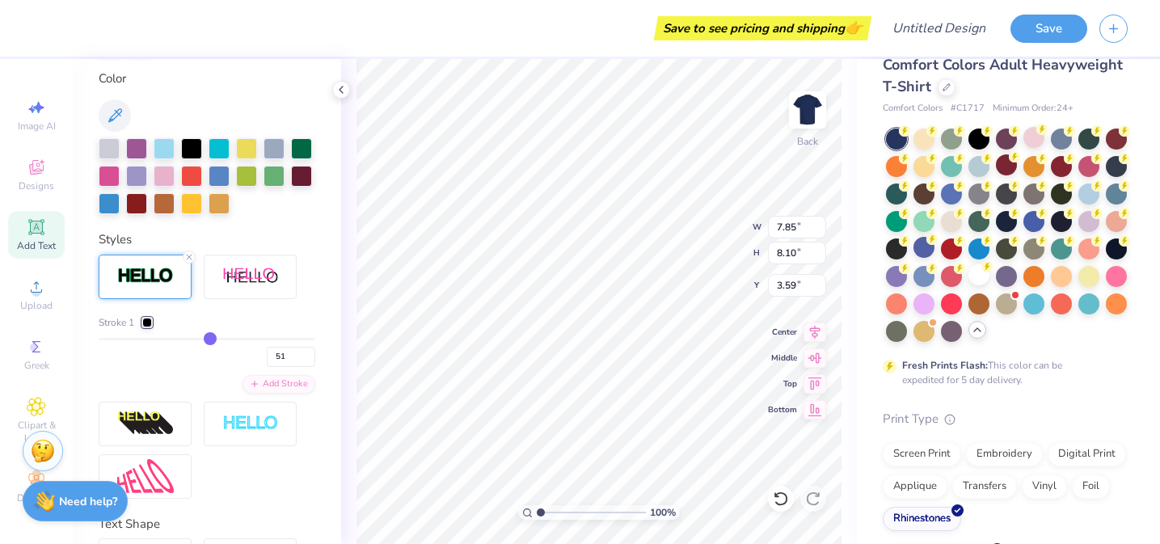
type input "52"
type input "53"
type input "54"
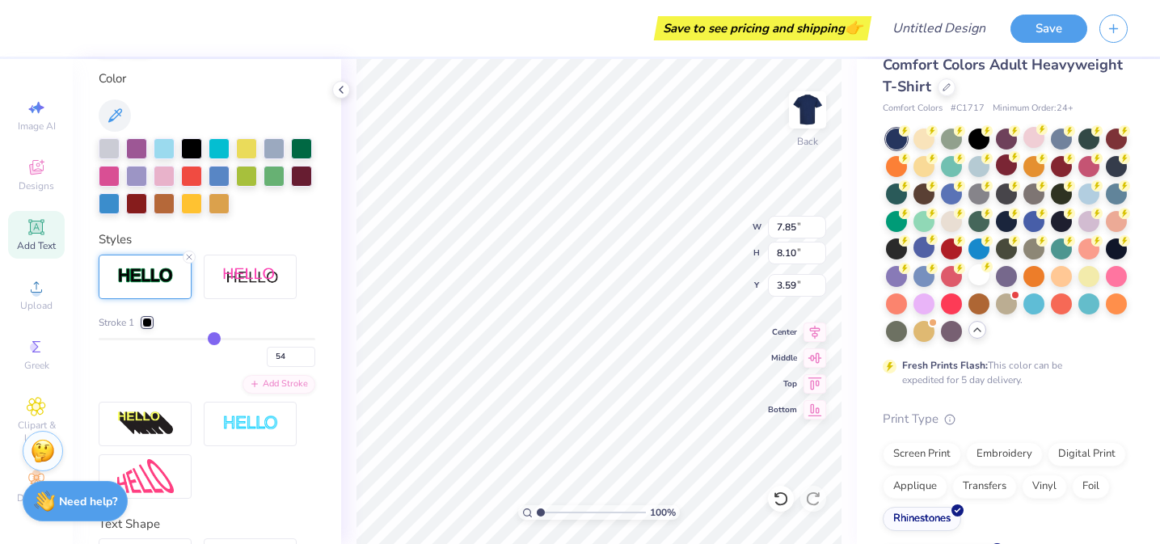
type input "55"
type input "56"
type input "57"
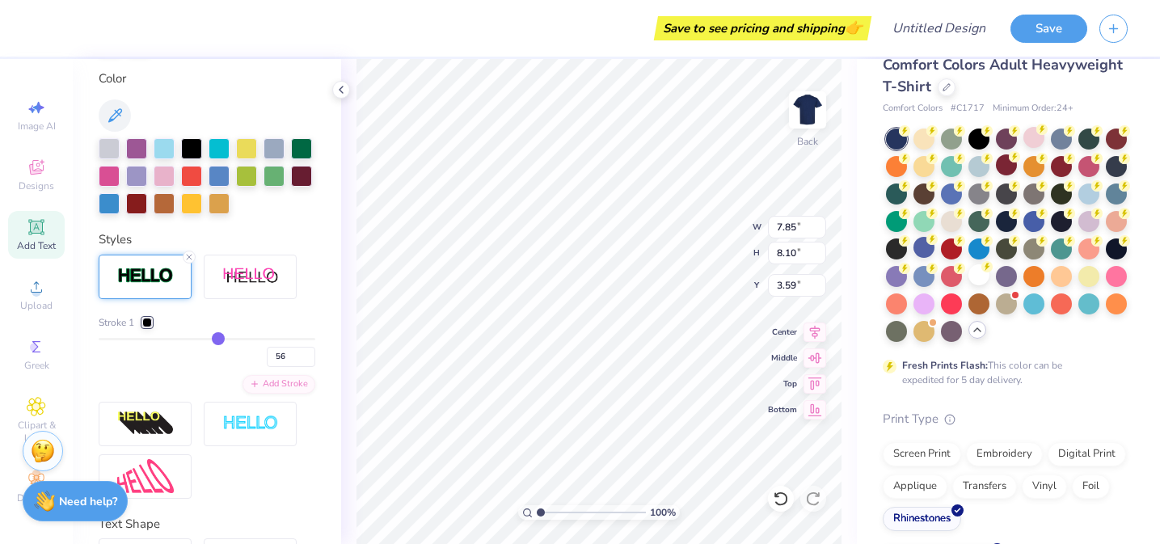
type input "57"
type input "59"
type input "60"
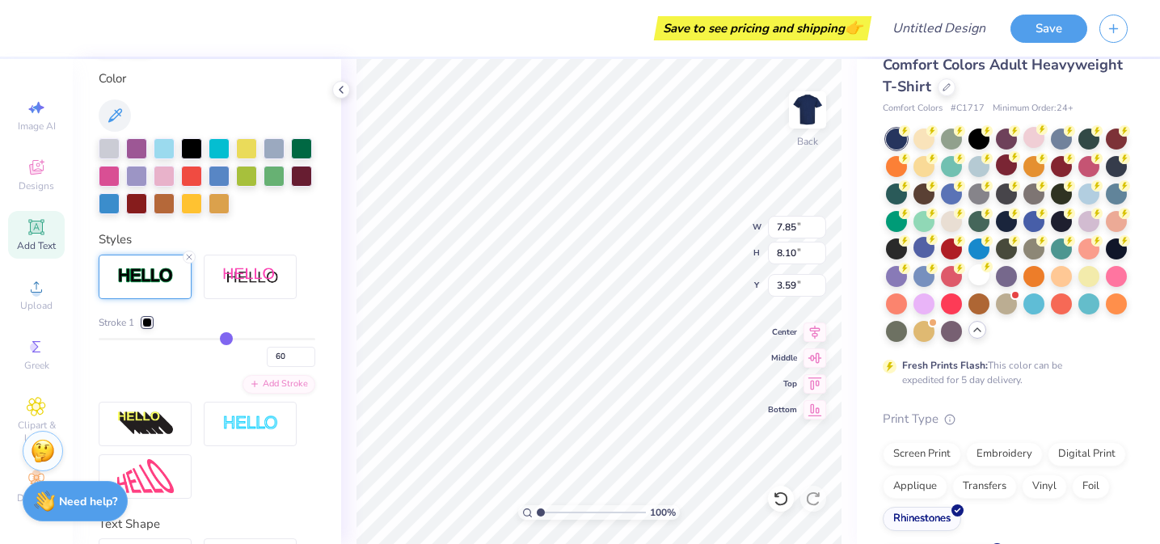
type input "61"
type input "63"
type input "64"
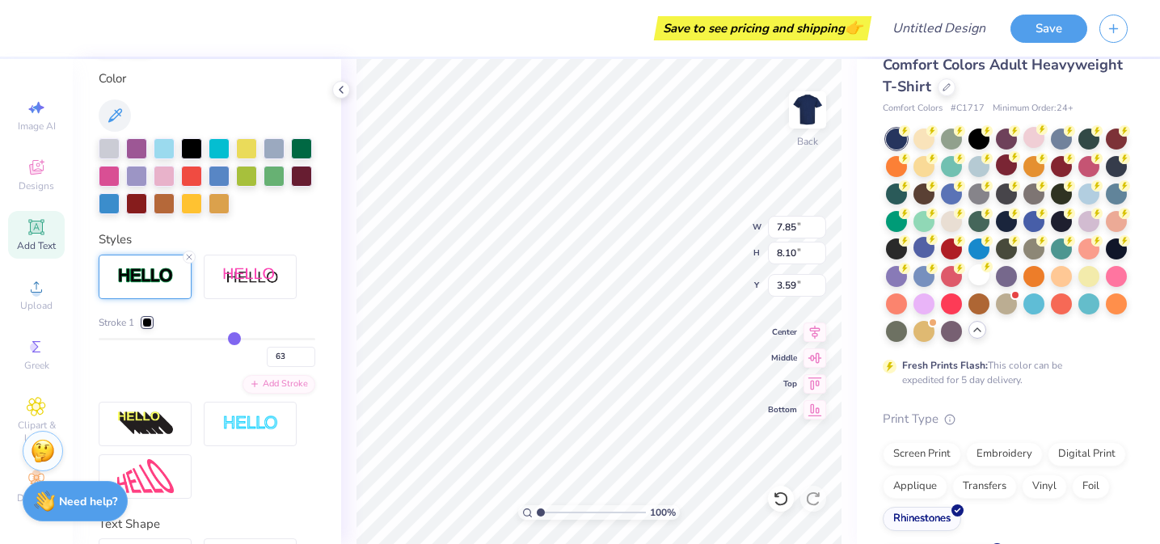
type input "64"
type input "66"
type input "68"
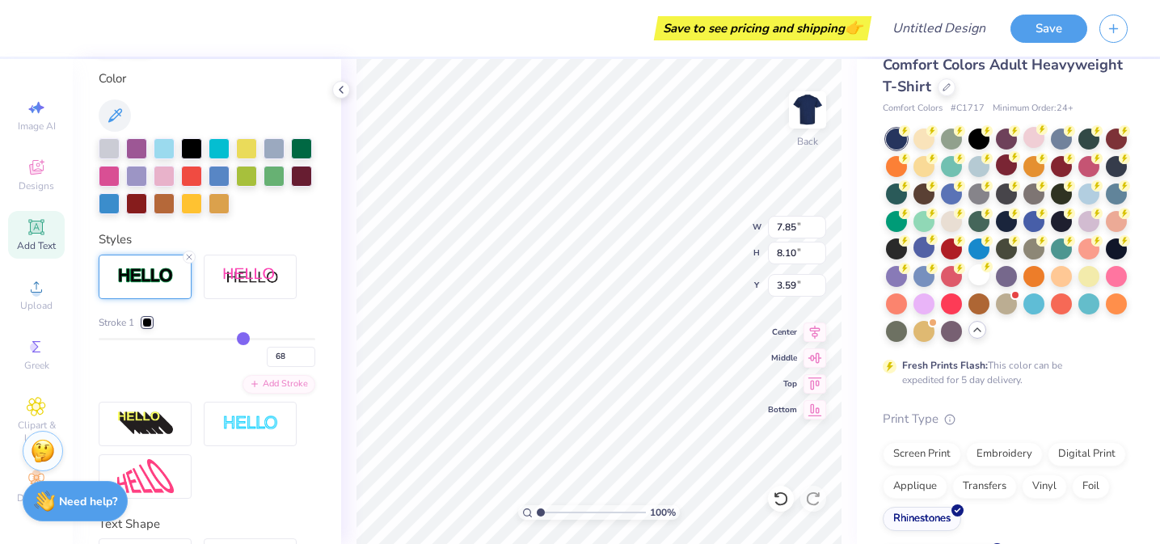
type input "70"
type input "72"
type input "74"
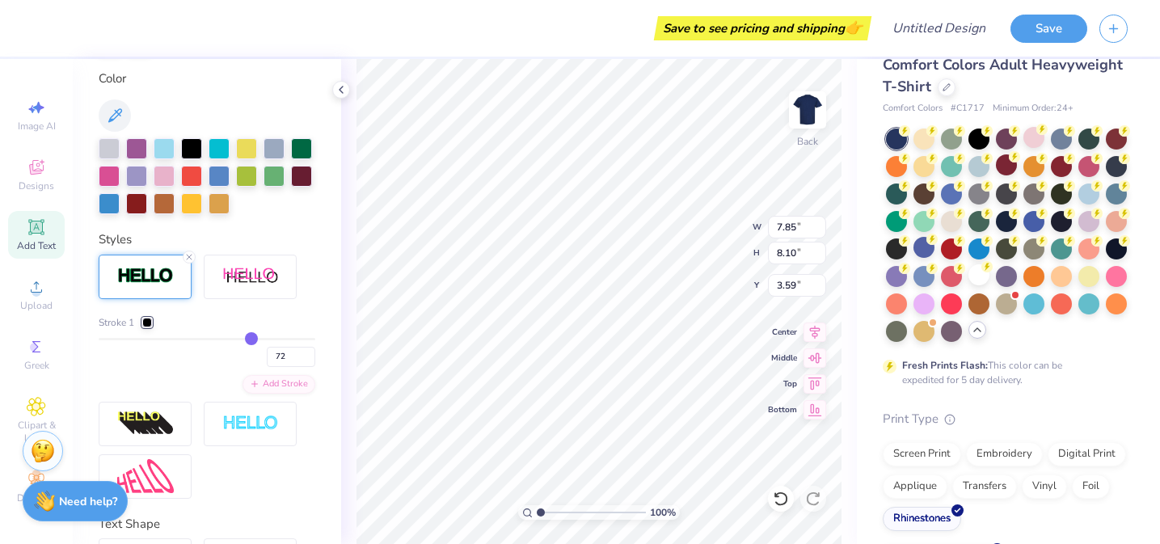
type input "74"
type input "76"
type input "78"
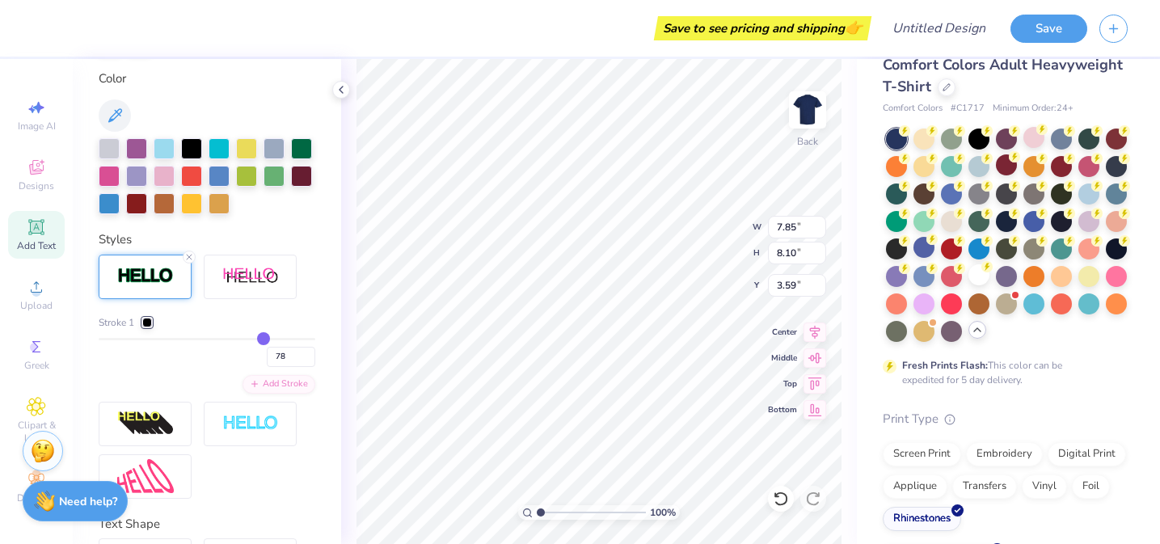
type input "79"
type input "81"
type input "82"
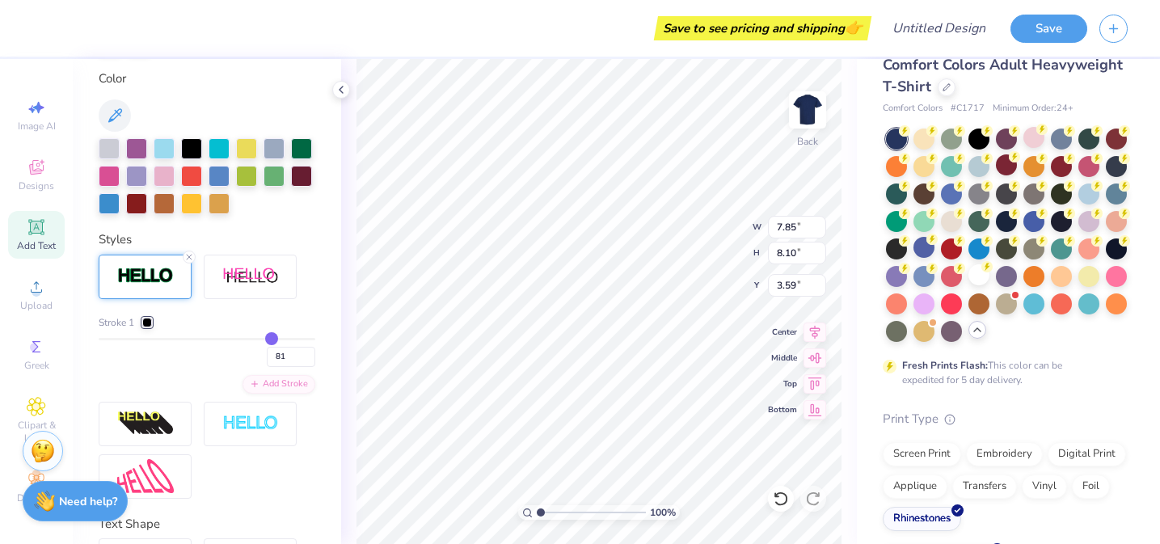
type input "82"
type input "83"
type input "84"
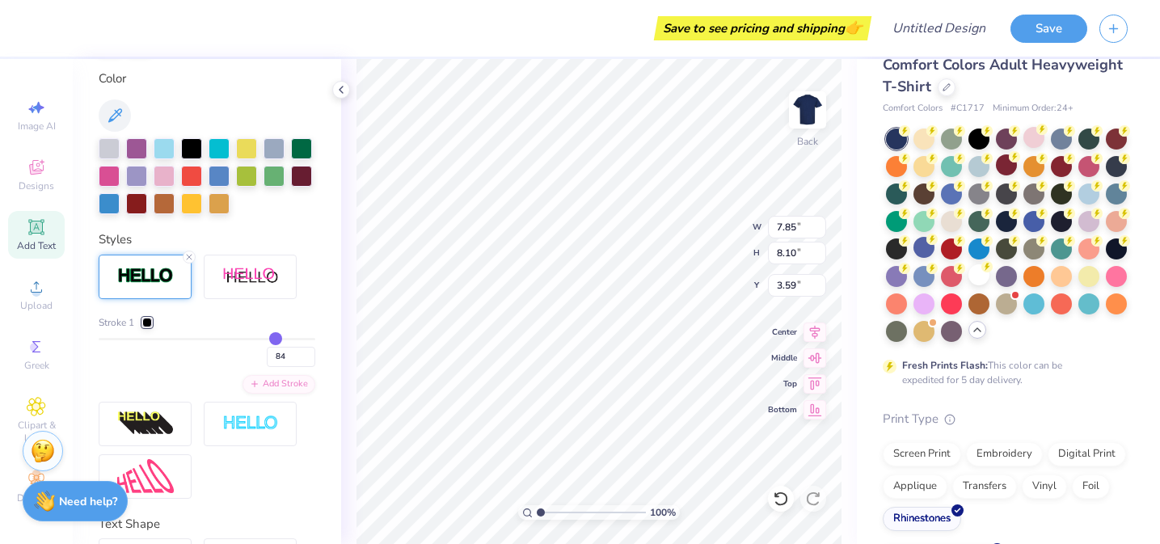
type input "84"
drag, startPoint x: 103, startPoint y: 341, endPoint x: 268, endPoint y: 335, distance: 165.0
click at [270, 338] on input "range" at bounding box center [207, 339] width 217 height 2
type input "10.67"
type input "10.92"
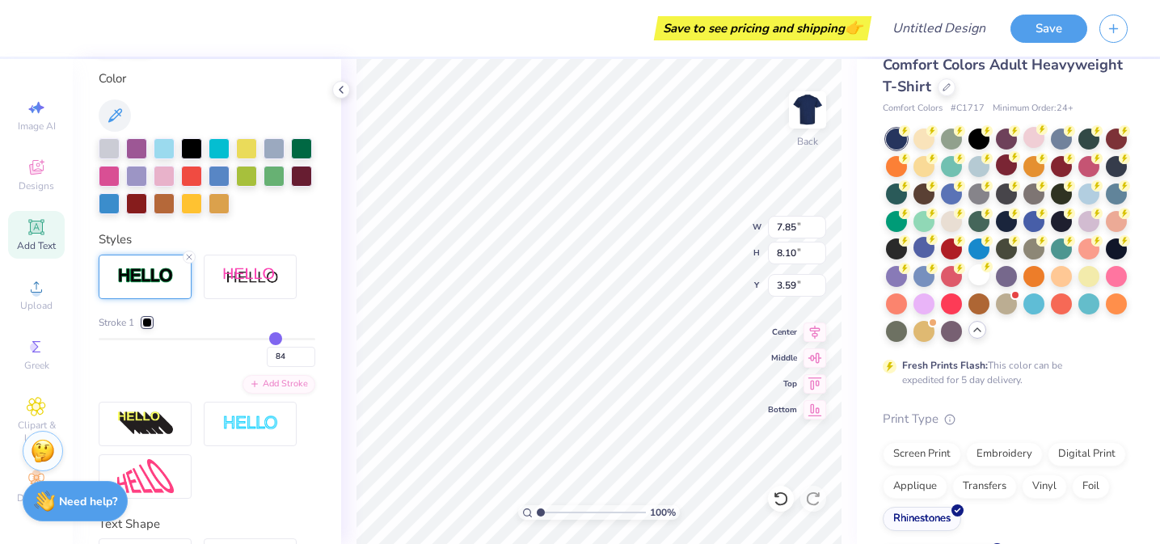
type input "2.19"
type input "86"
type input "85"
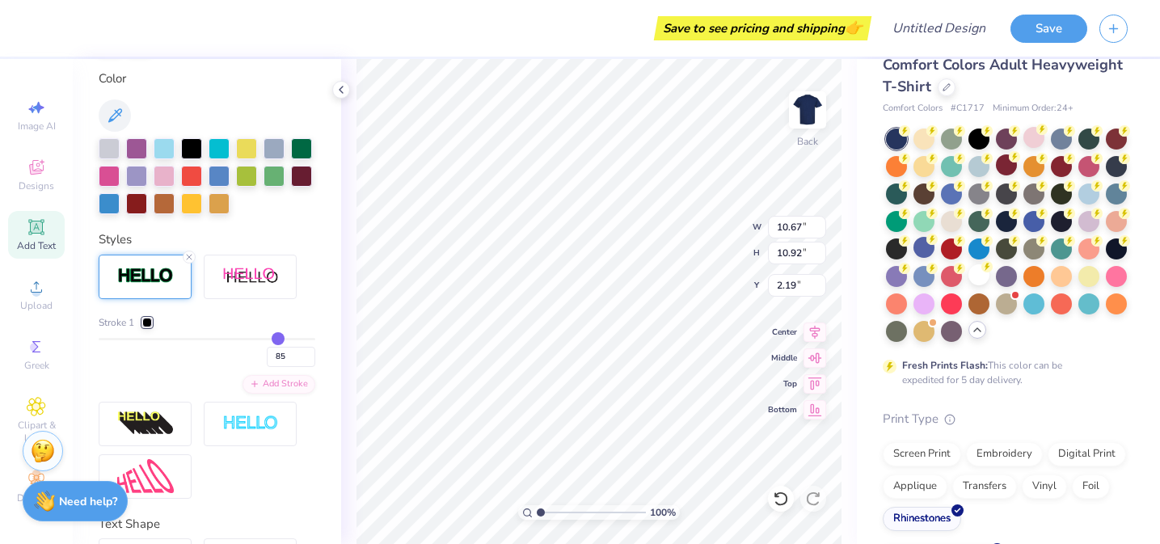
type input "84"
type input "81"
type input "78"
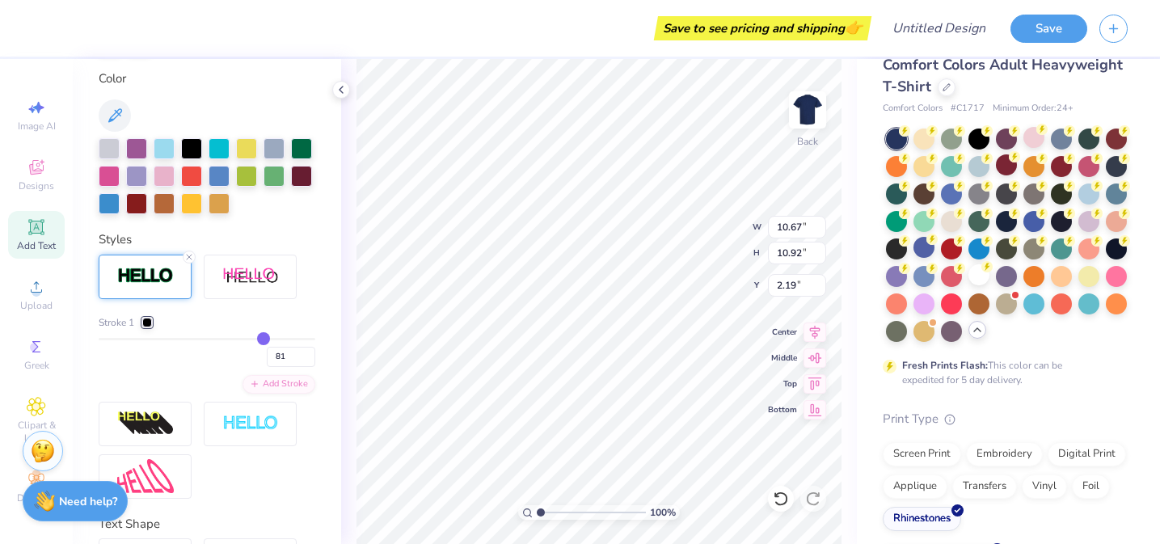
type input "78"
type input "73"
type input "68"
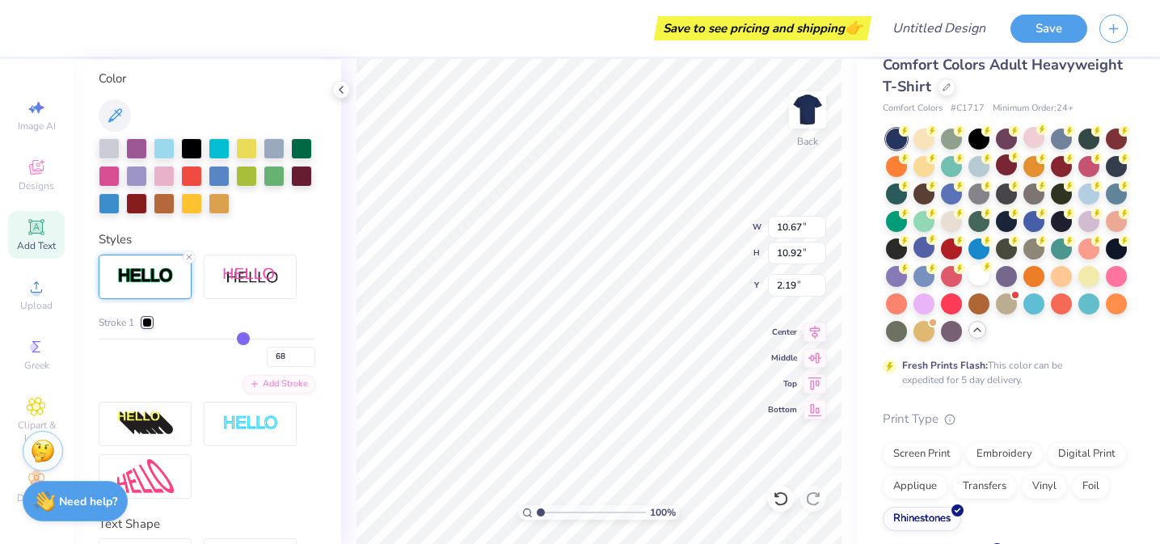
type input "59"
type input "54"
type input "50"
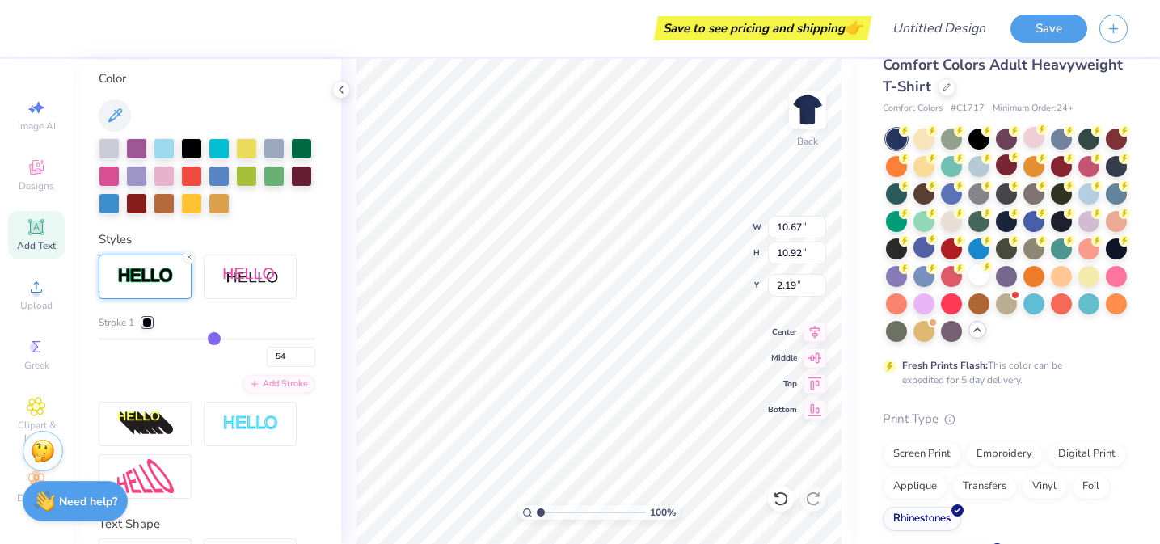
type input "50"
type input "46"
type input "43"
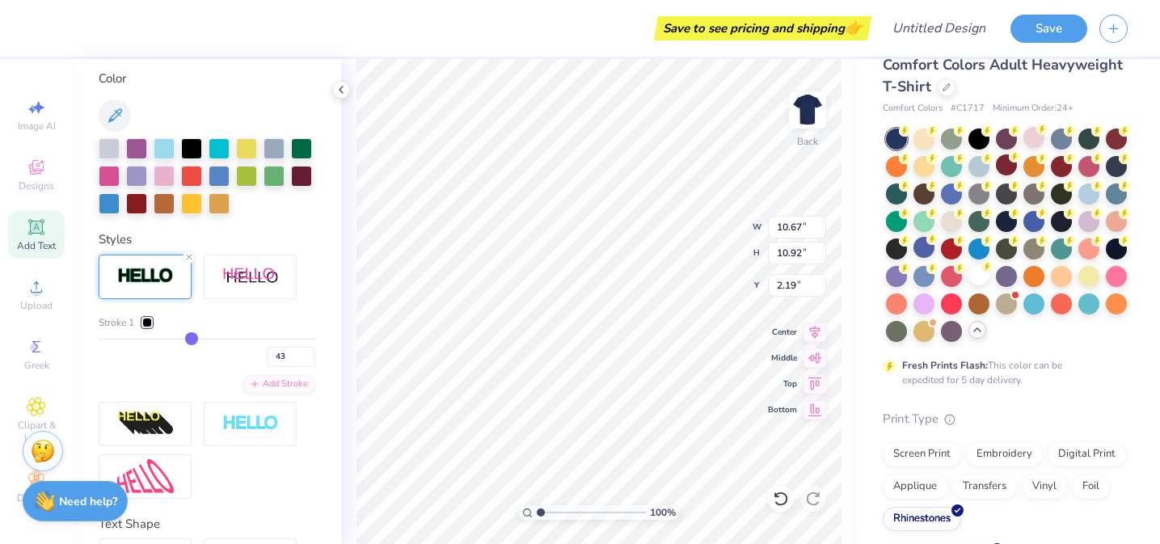
type input "40"
type input "37"
type input "34"
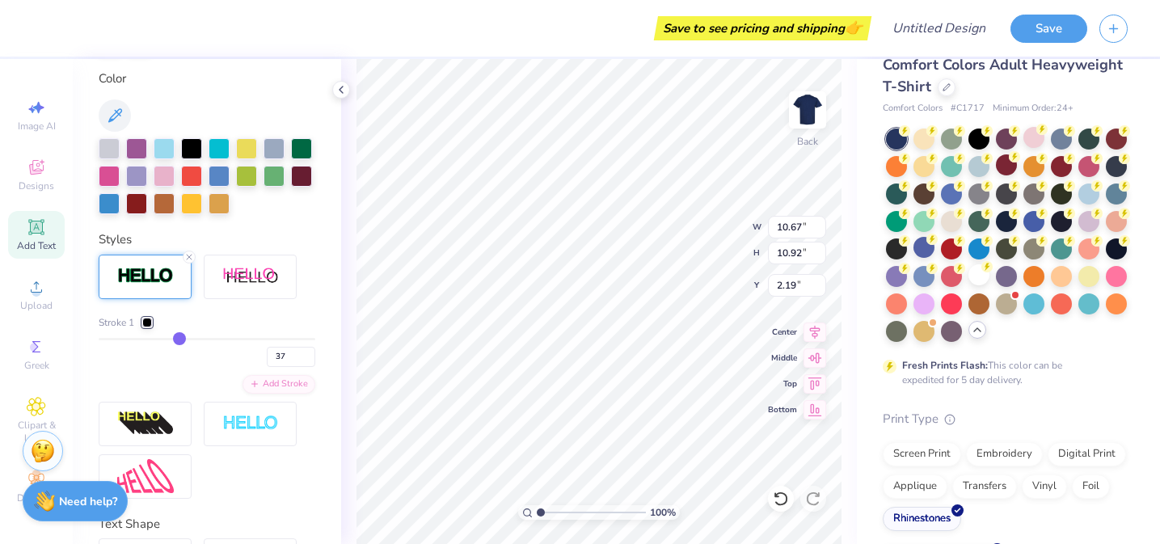
type input "34"
type input "32"
type input "31"
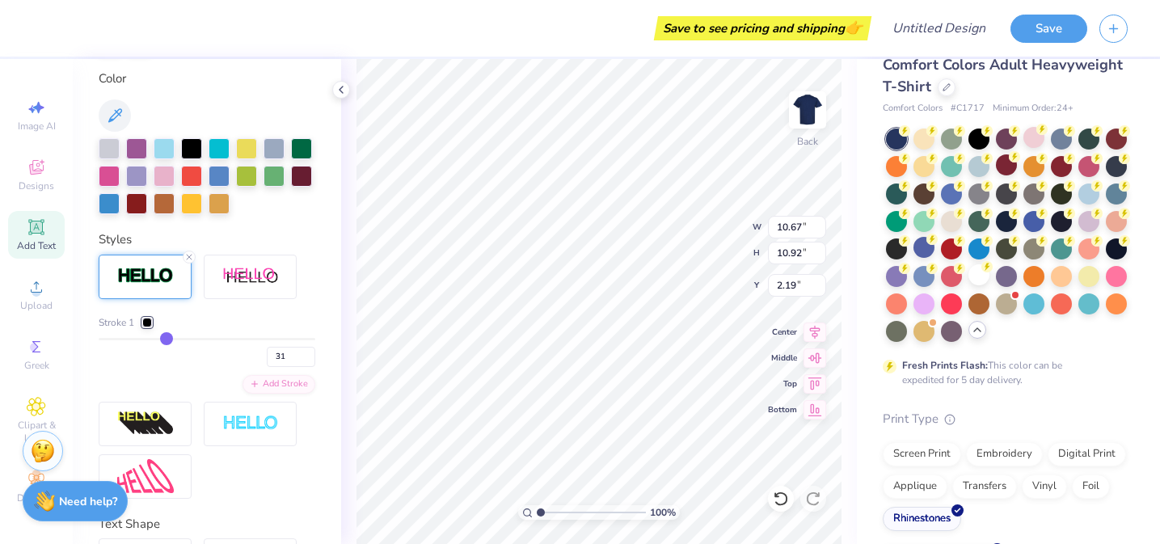
type input "30"
type input "29"
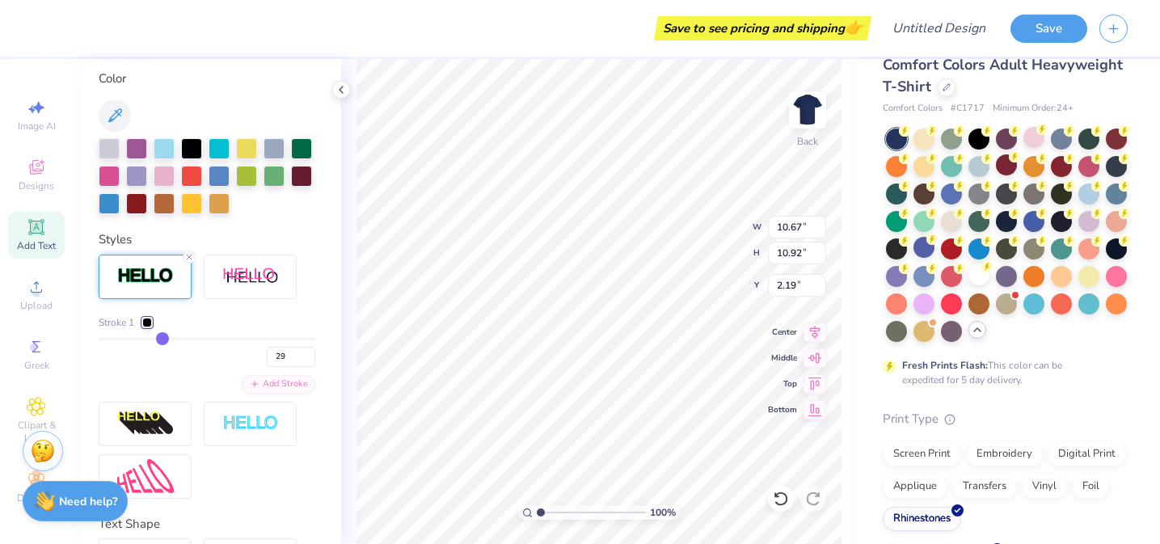
drag, startPoint x: 280, startPoint y: 335, endPoint x: 165, endPoint y: 333, distance: 114.8
click at [163, 338] on input "range" at bounding box center [207, 339] width 217 height 2
type input "8.80"
type input "9.05"
type input "3.12"
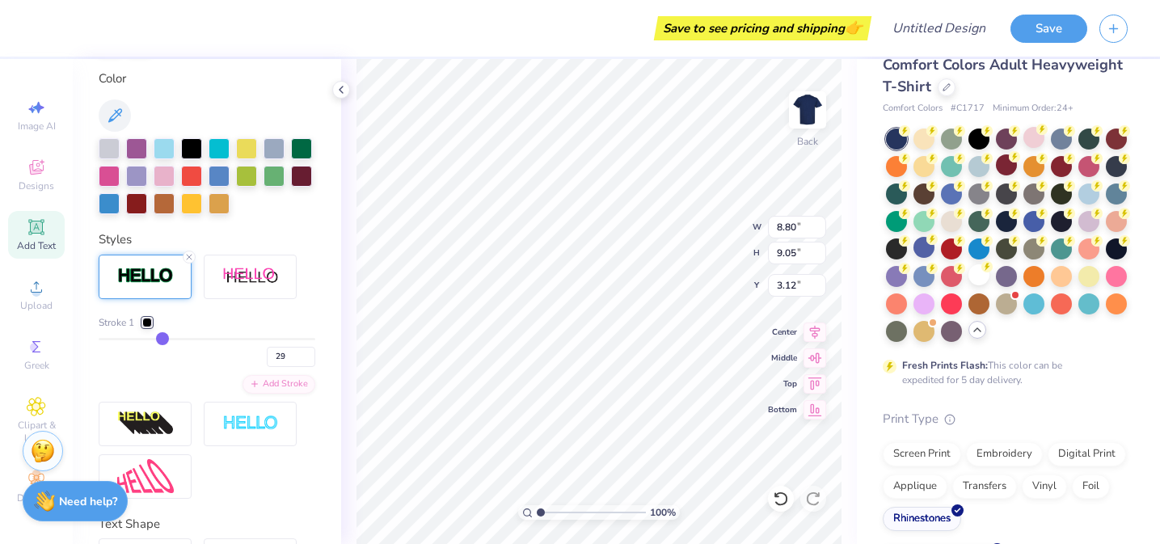
type input "30"
type input "26"
type input "23"
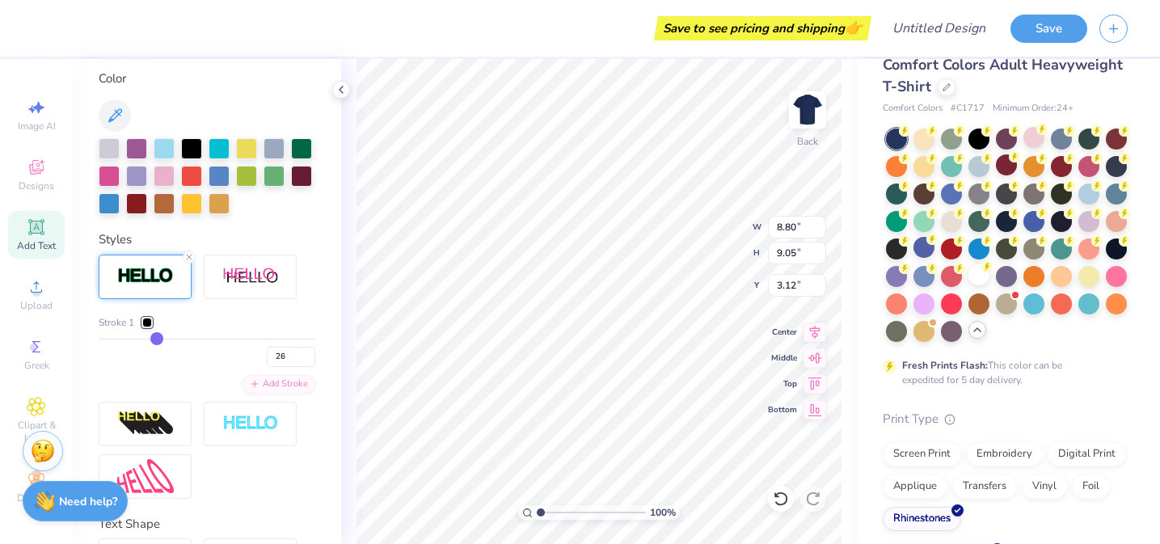
type input "23"
type input "19"
type input "15"
drag, startPoint x: 165, startPoint y: 333, endPoint x: 73, endPoint y: 353, distance: 94.3
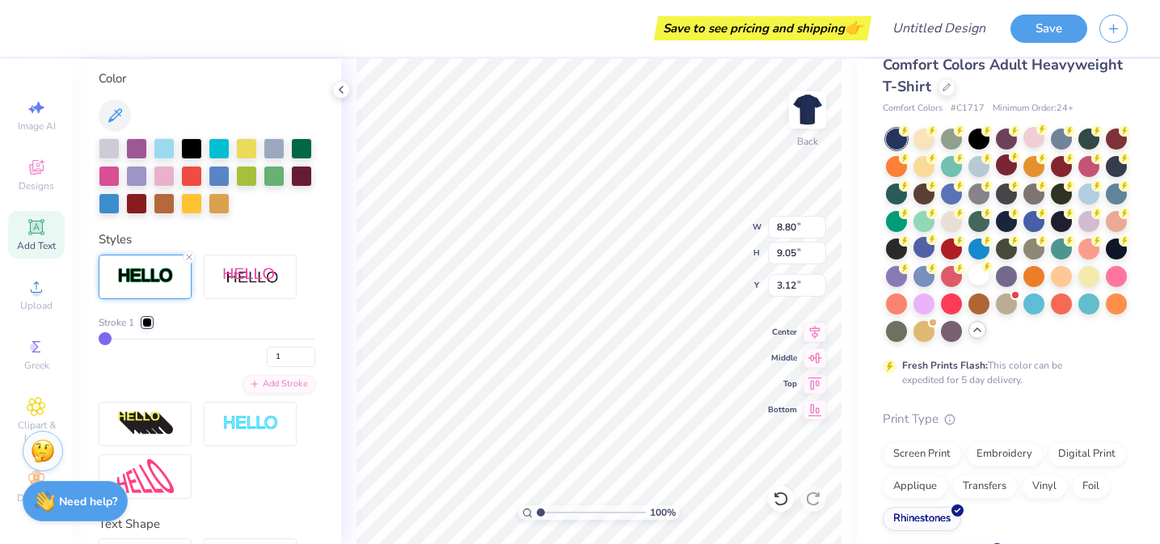
click at [99, 340] on input "range" at bounding box center [207, 339] width 217 height 2
drag, startPoint x: 103, startPoint y: 338, endPoint x: 117, endPoint y: 337, distance: 13.8
click at [117, 338] on input "range" at bounding box center [207, 339] width 217 height 2
click at [111, 338] on input "range" at bounding box center [207, 339] width 217 height 2
click at [155, 417] on img at bounding box center [145, 424] width 57 height 26
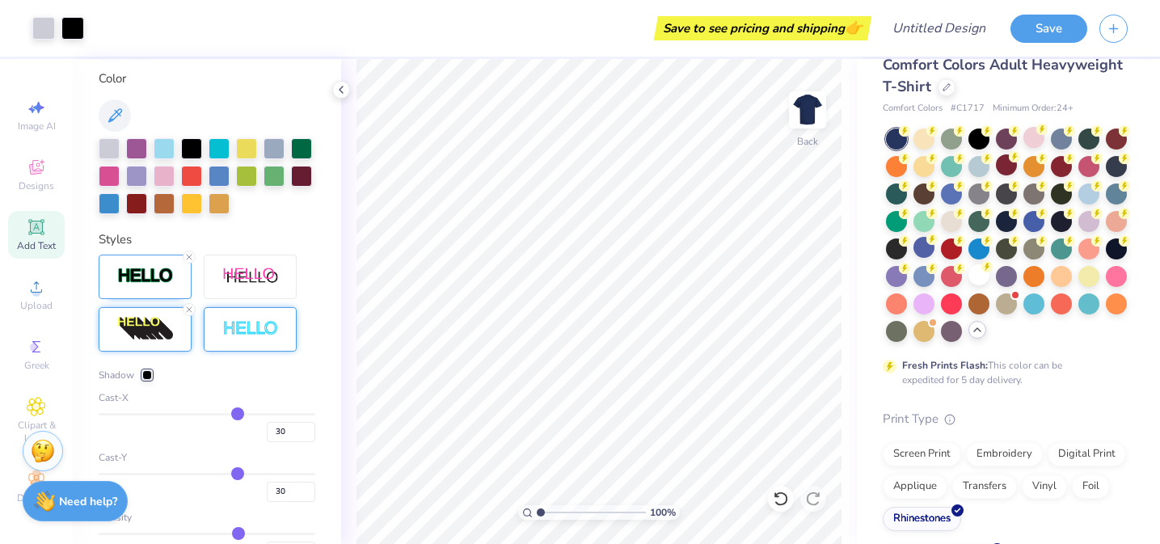
click at [260, 312] on div at bounding box center [250, 329] width 93 height 44
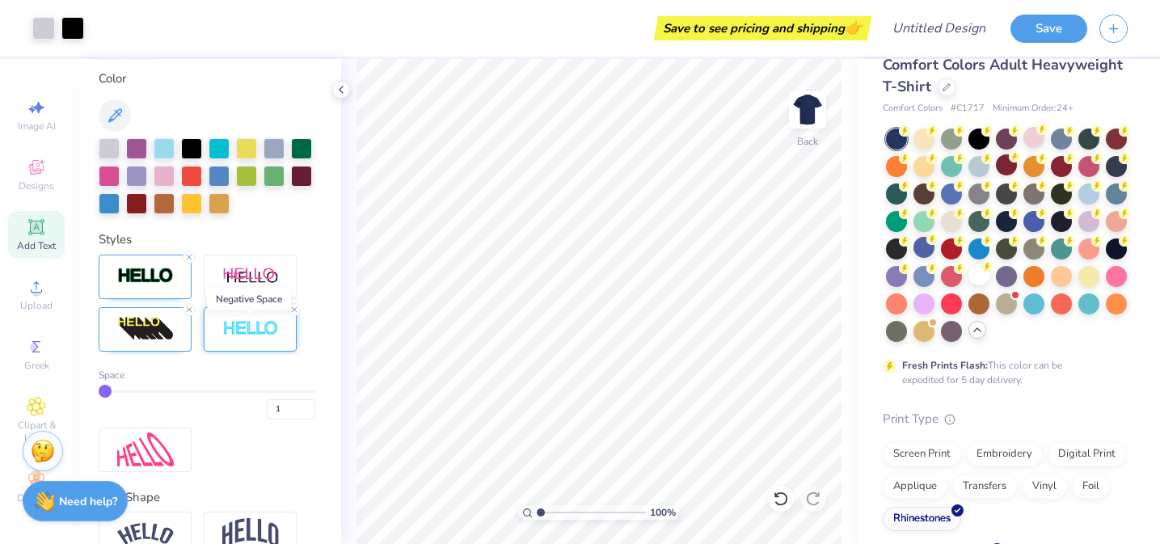
click at [261, 334] on img at bounding box center [250, 329] width 57 height 19
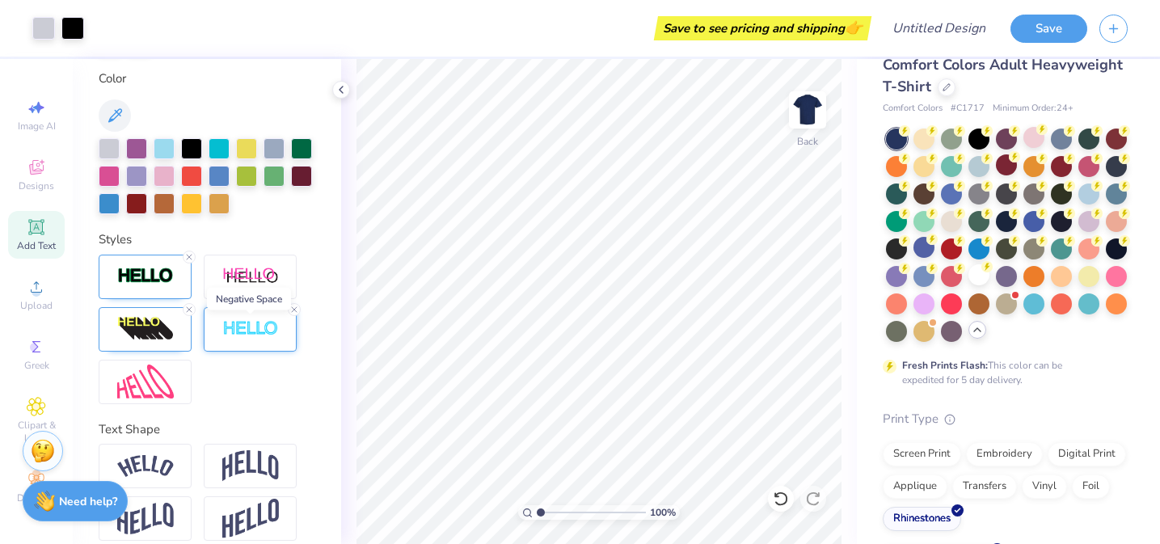
click at [253, 333] on img at bounding box center [250, 329] width 57 height 19
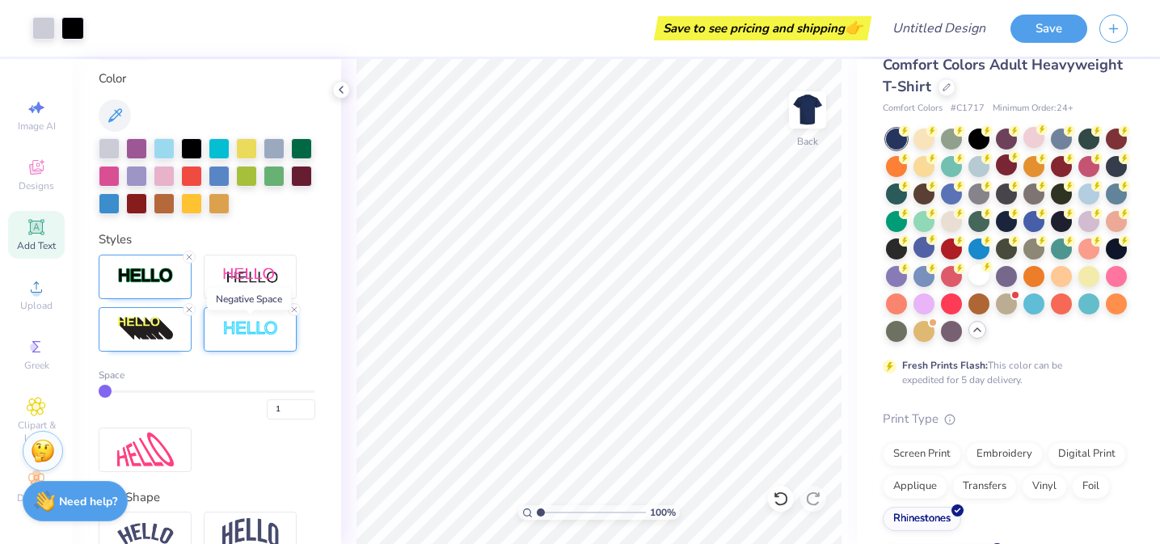
click at [253, 333] on img at bounding box center [250, 329] width 57 height 19
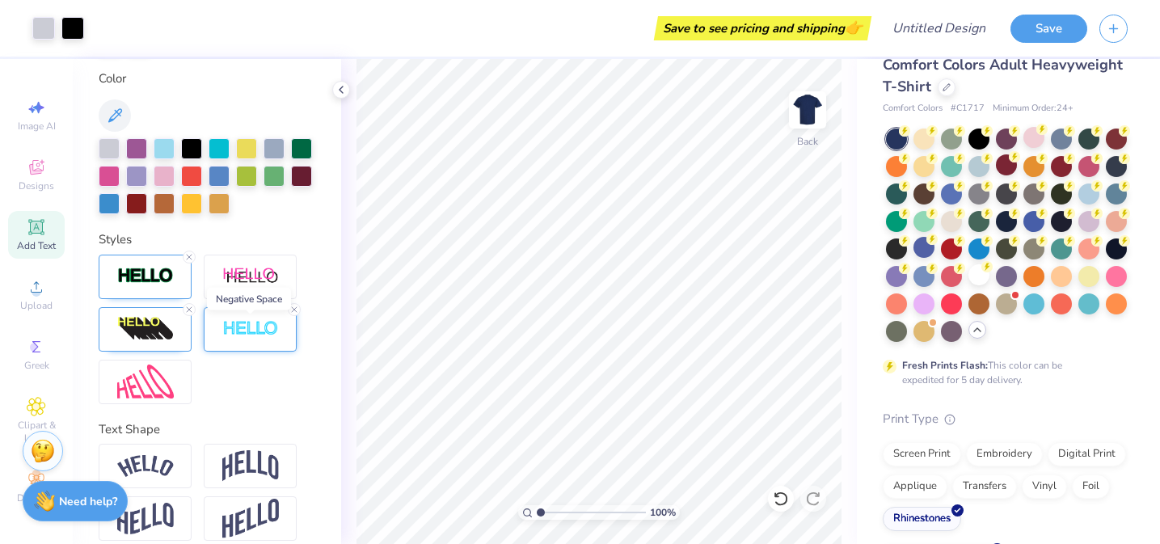
click at [253, 333] on img at bounding box center [250, 329] width 57 height 19
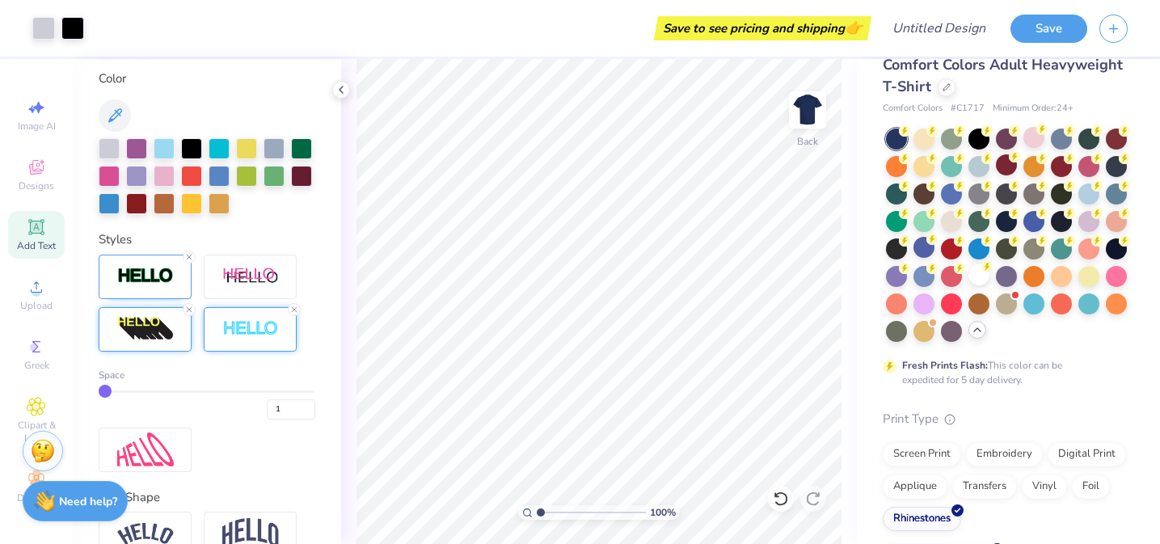
click at [164, 333] on img at bounding box center [145, 329] width 57 height 26
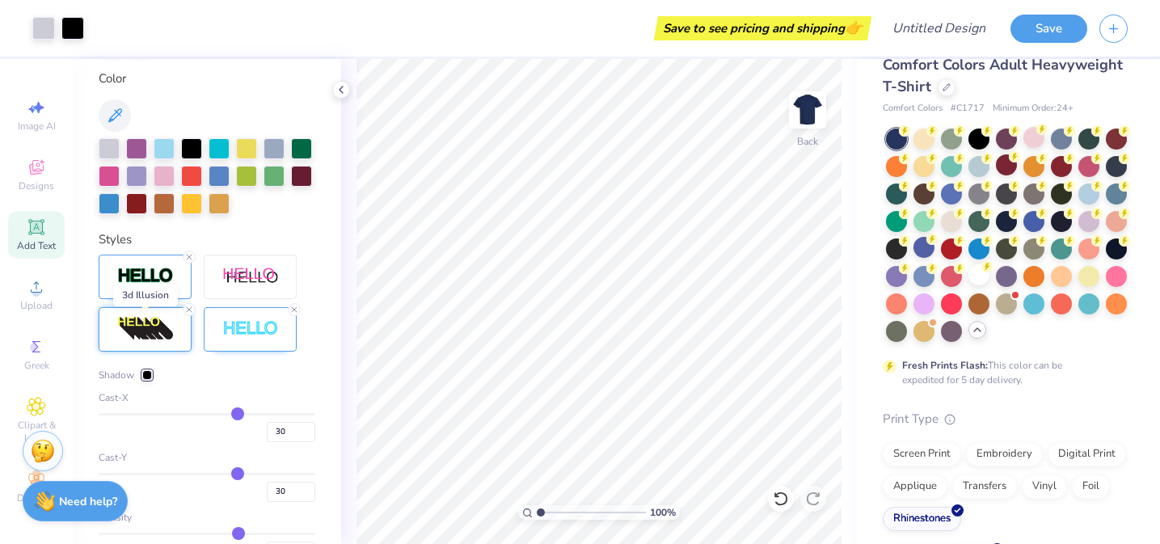
click at [164, 333] on img at bounding box center [145, 329] width 57 height 26
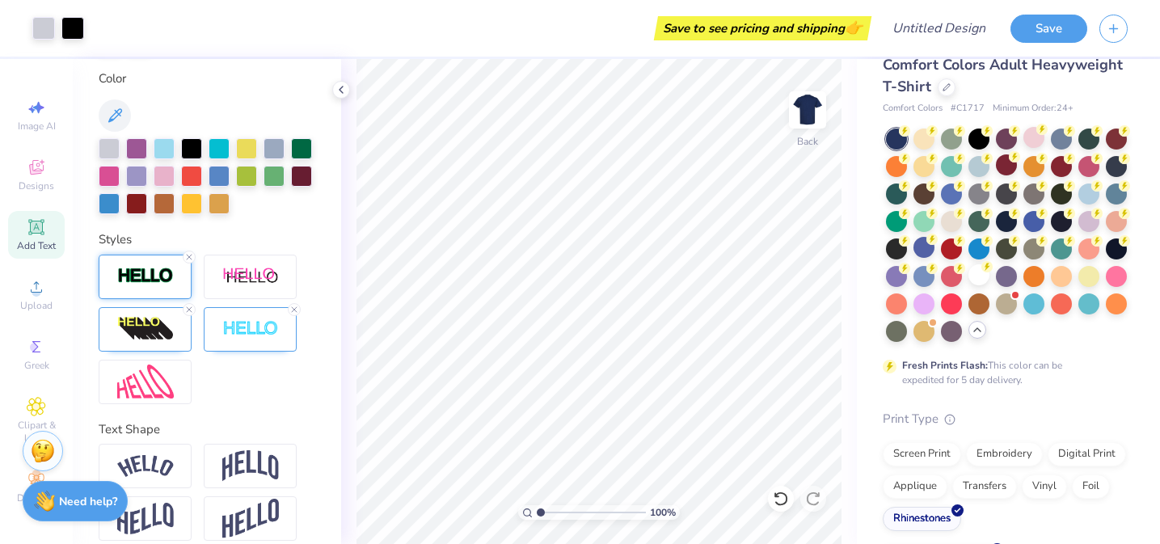
click at [155, 276] on img at bounding box center [145, 276] width 57 height 19
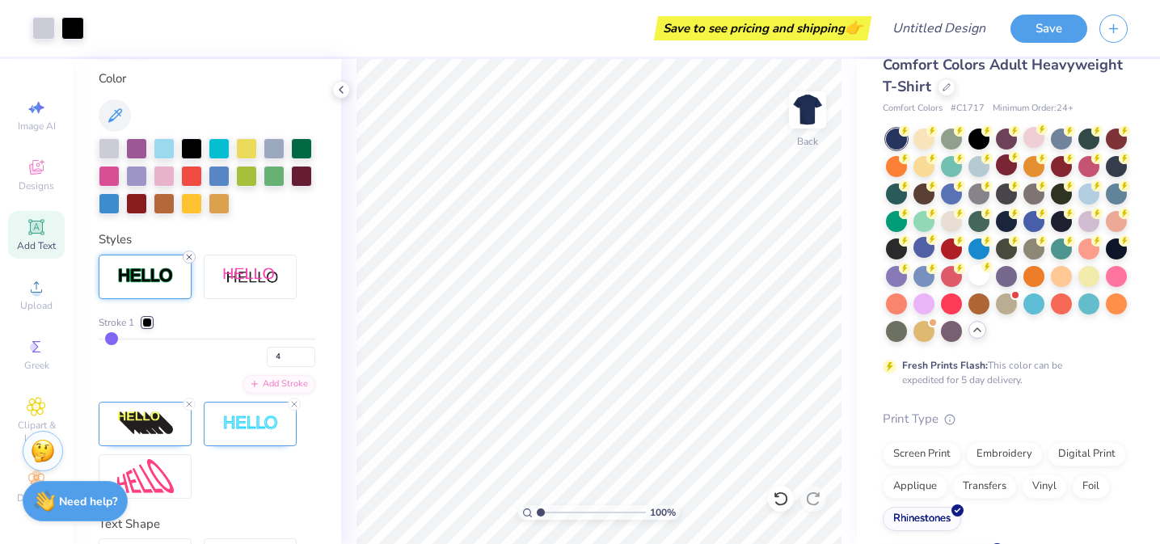
click at [190, 259] on icon at bounding box center [189, 257] width 10 height 10
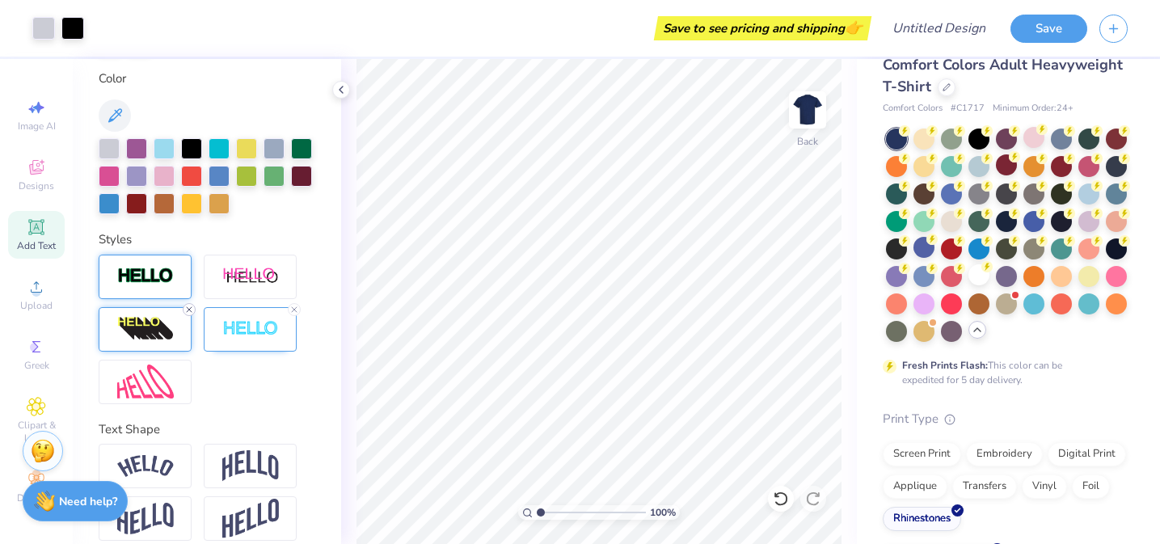
click at [189, 309] on line at bounding box center [189, 309] width 5 height 5
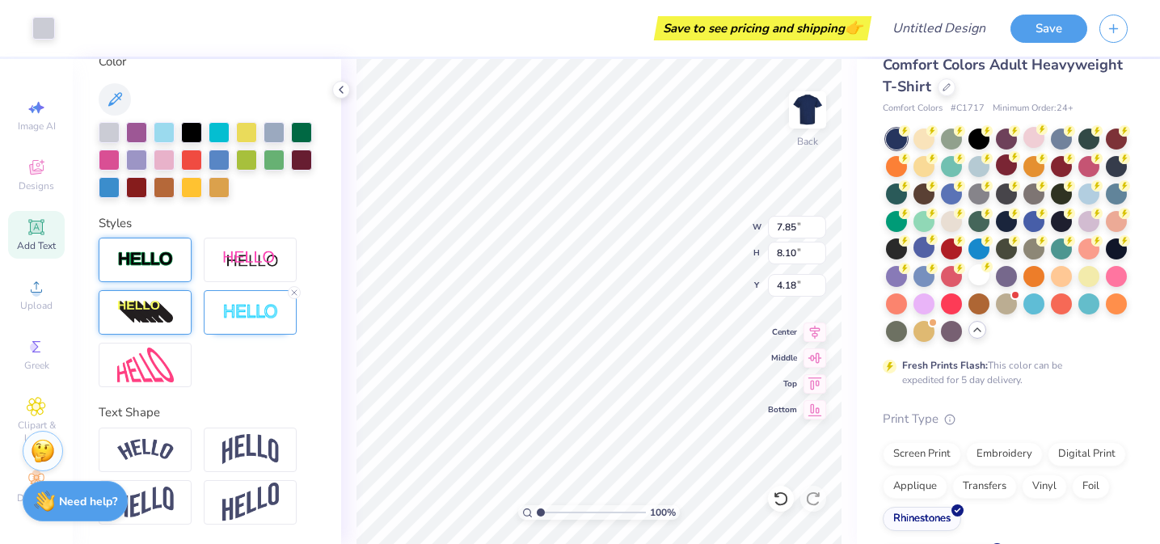
scroll to position [297, 0]
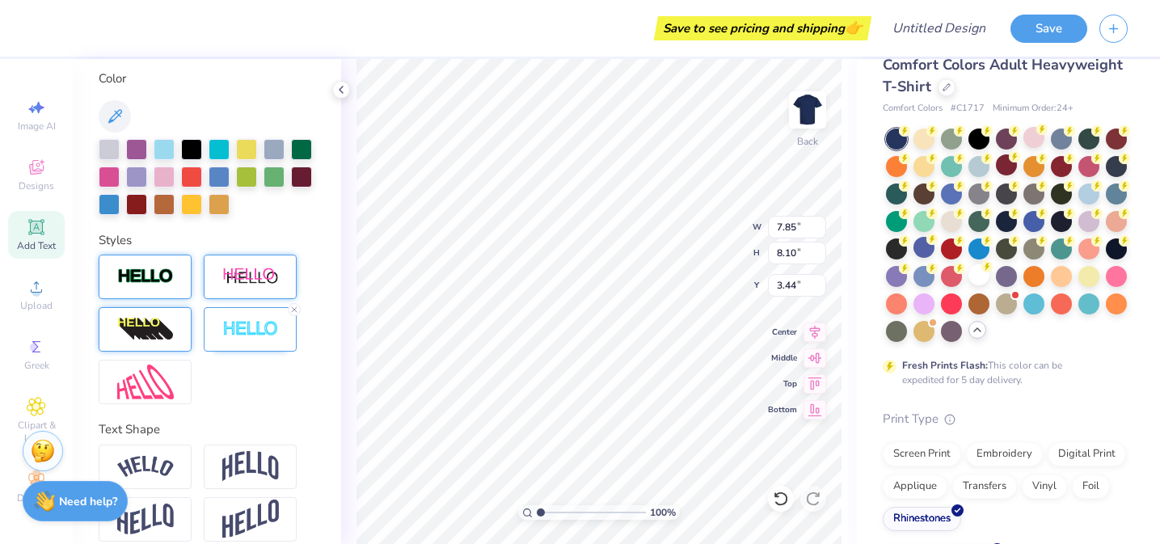
click at [251, 280] on img at bounding box center [250, 277] width 57 height 20
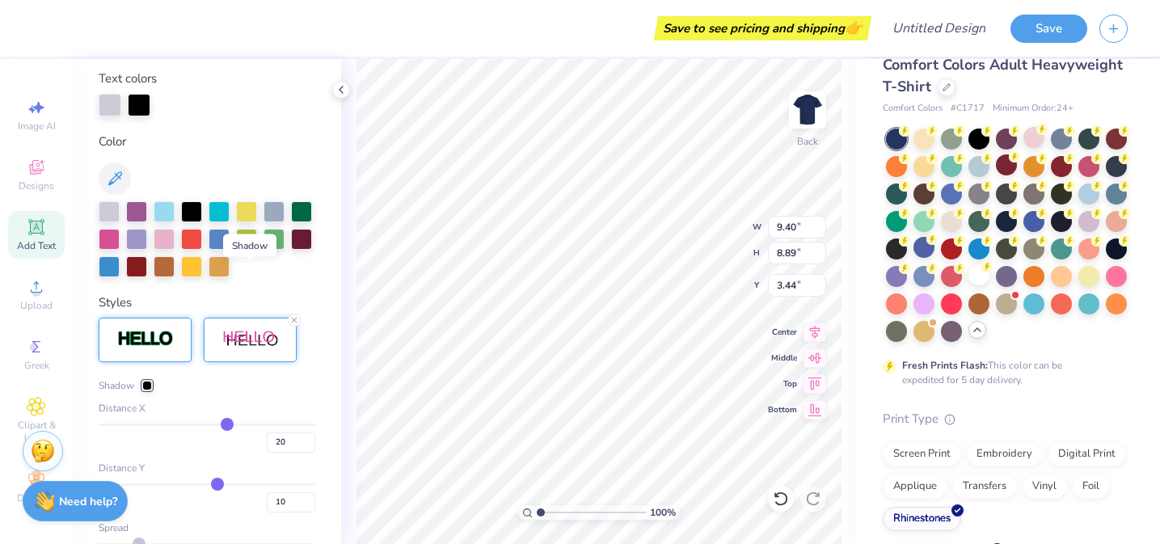
scroll to position [360, 0]
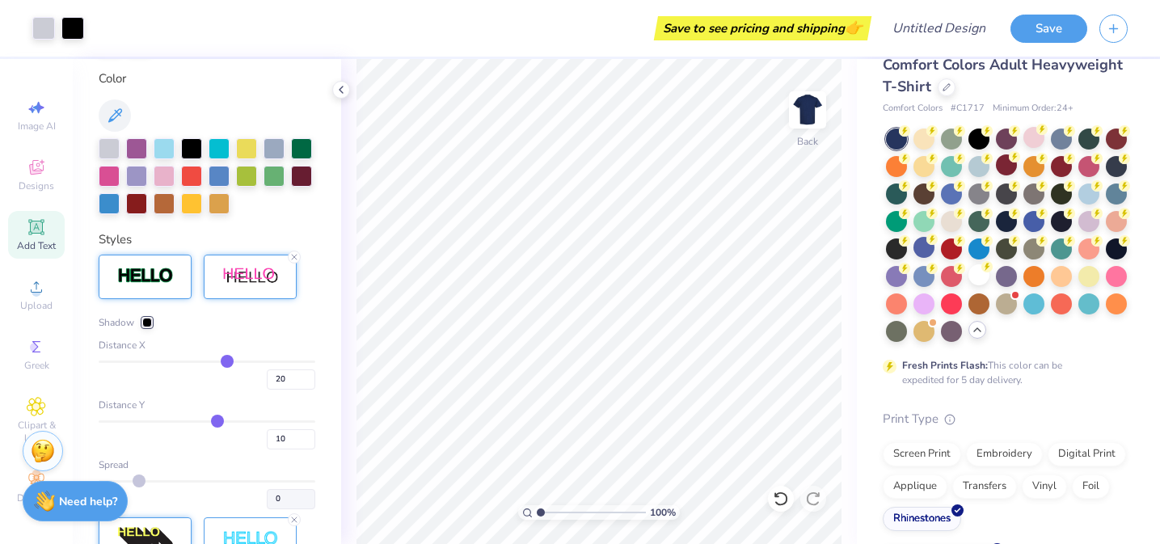
click at [166, 293] on div at bounding box center [145, 277] width 93 height 44
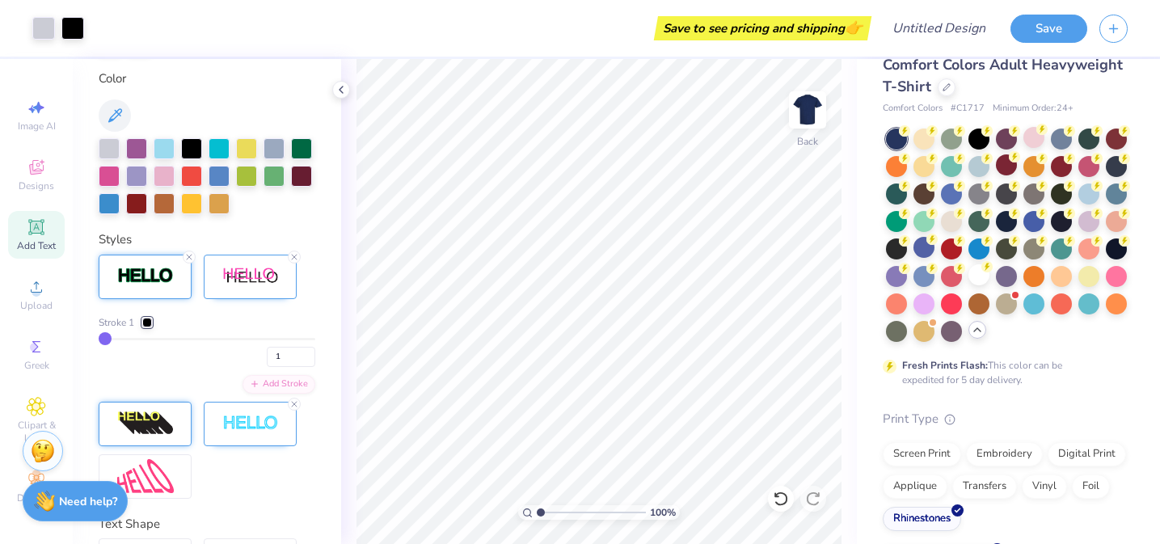
click at [166, 293] on div at bounding box center [145, 277] width 93 height 44
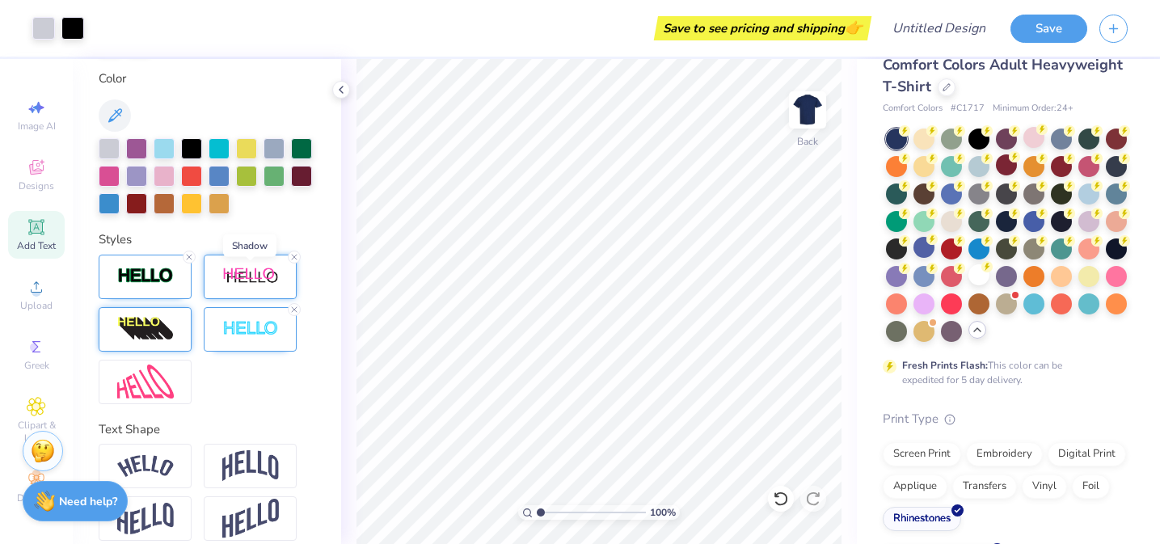
click at [263, 281] on img at bounding box center [250, 277] width 57 height 20
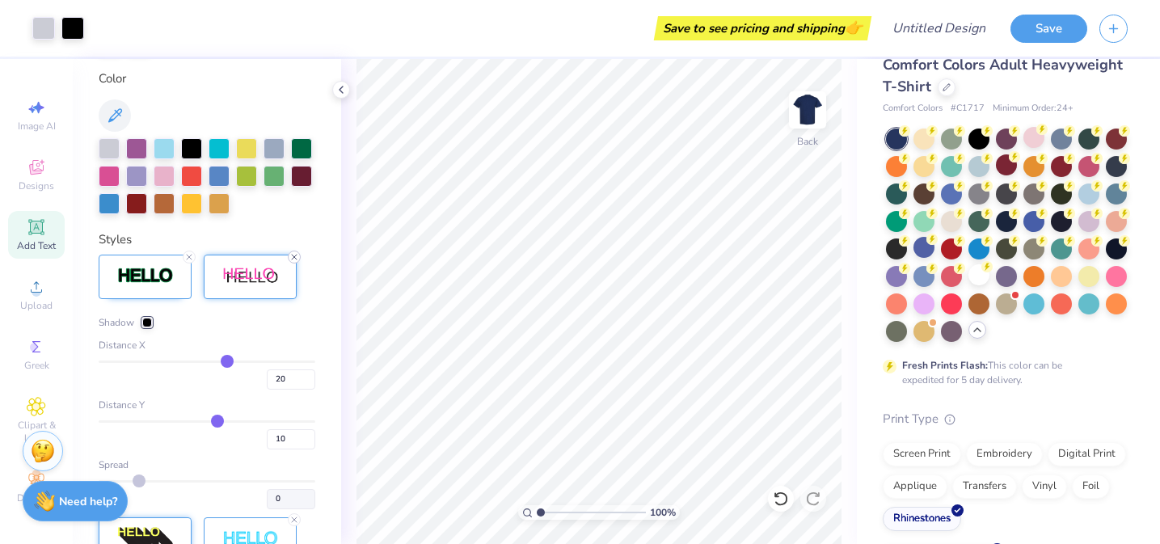
click at [292, 255] on line at bounding box center [294, 257] width 5 height 5
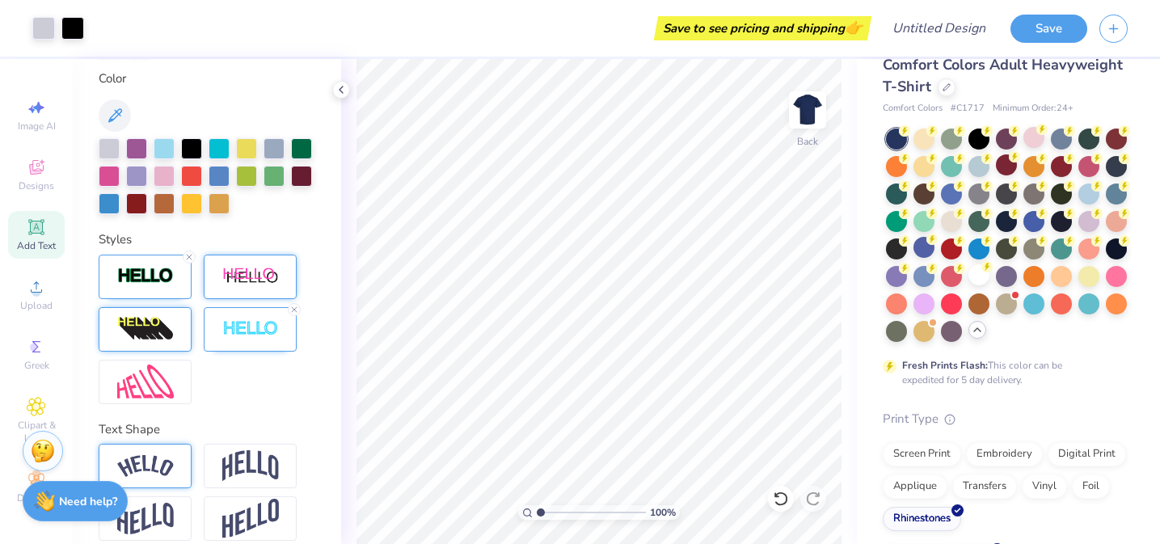
click at [158, 458] on img at bounding box center [145, 466] width 57 height 22
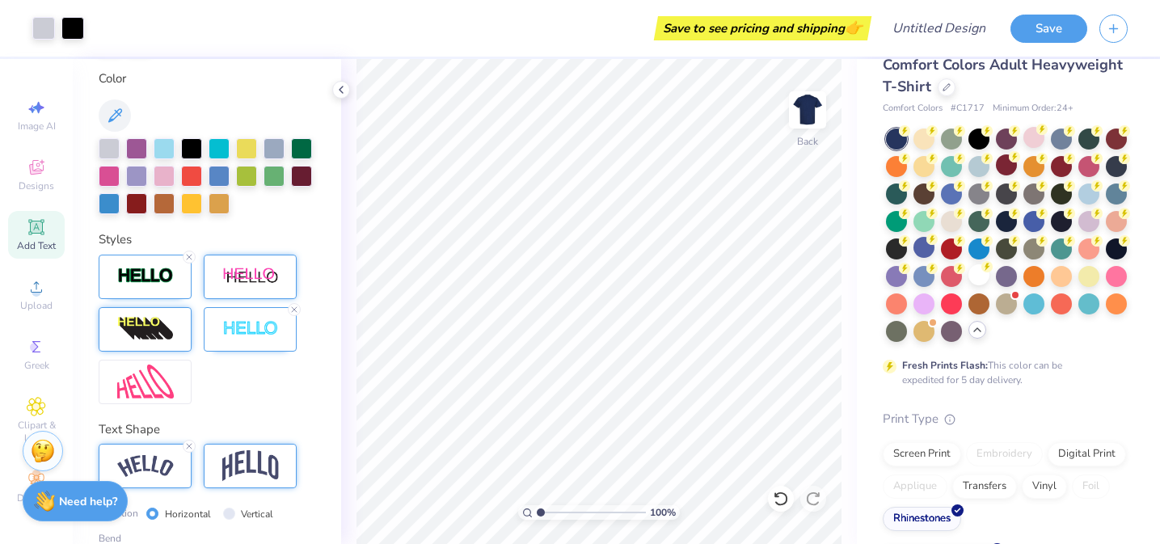
click at [246, 465] on img at bounding box center [250, 465] width 57 height 31
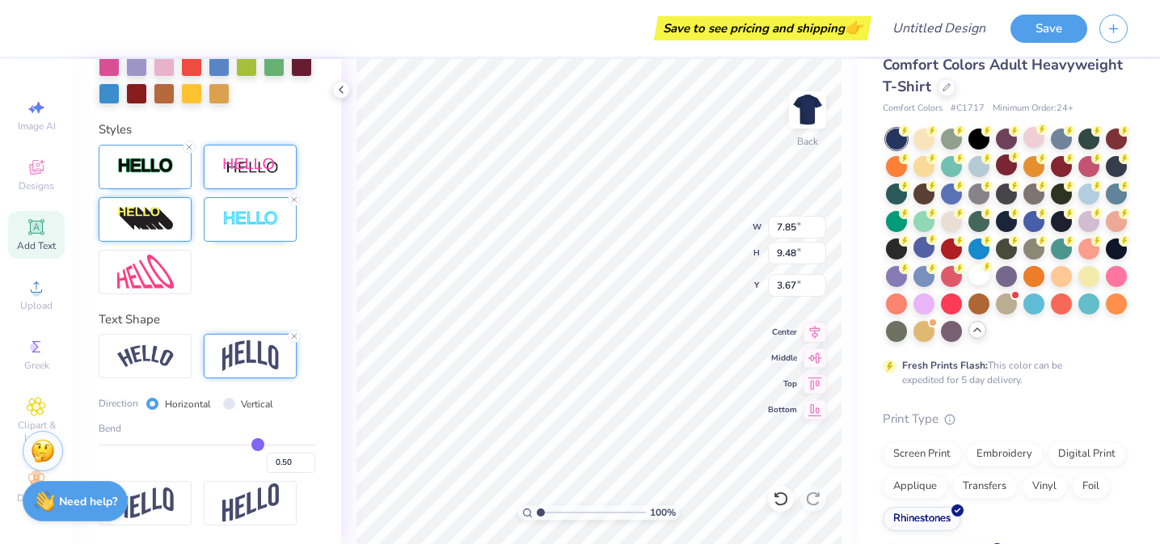
scroll to position [468, 0]
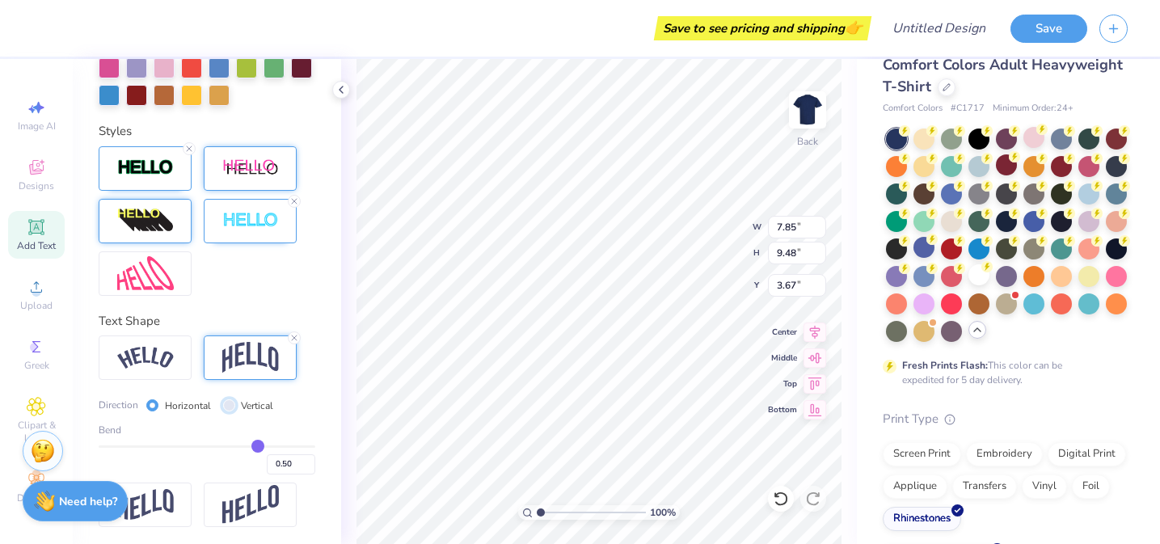
click at [230, 402] on input "Vertical" at bounding box center [229, 405] width 12 height 12
click at [171, 407] on label "Horizontal" at bounding box center [188, 405] width 46 height 15
click at [158, 407] on input "Horizontal" at bounding box center [152, 405] width 12 height 12
click at [159, 402] on div "Horizontal" at bounding box center [178, 405] width 65 height 19
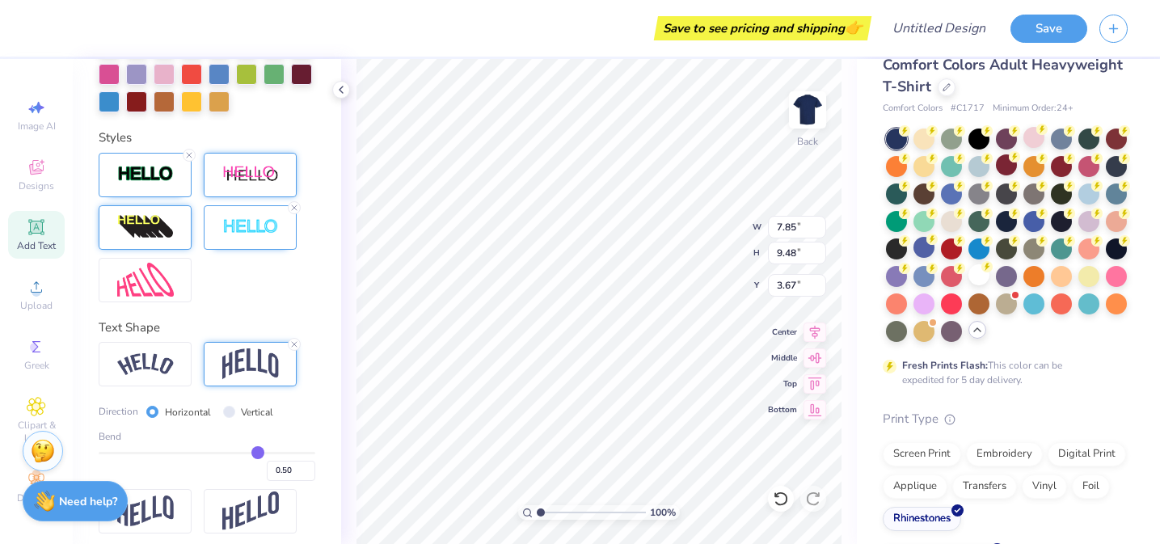
scroll to position [470, 0]
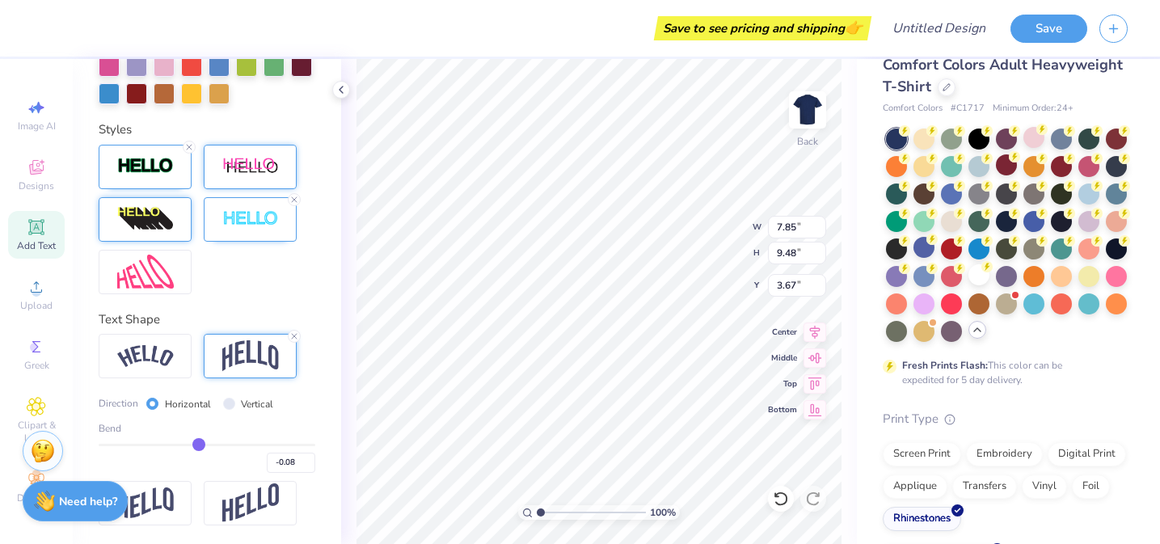
drag, startPoint x: 259, startPoint y: 443, endPoint x: 202, endPoint y: 448, distance: 56.8
click at [201, 446] on input "range" at bounding box center [207, 445] width 217 height 2
